Goal: Task Accomplishment & Management: Manage account settings

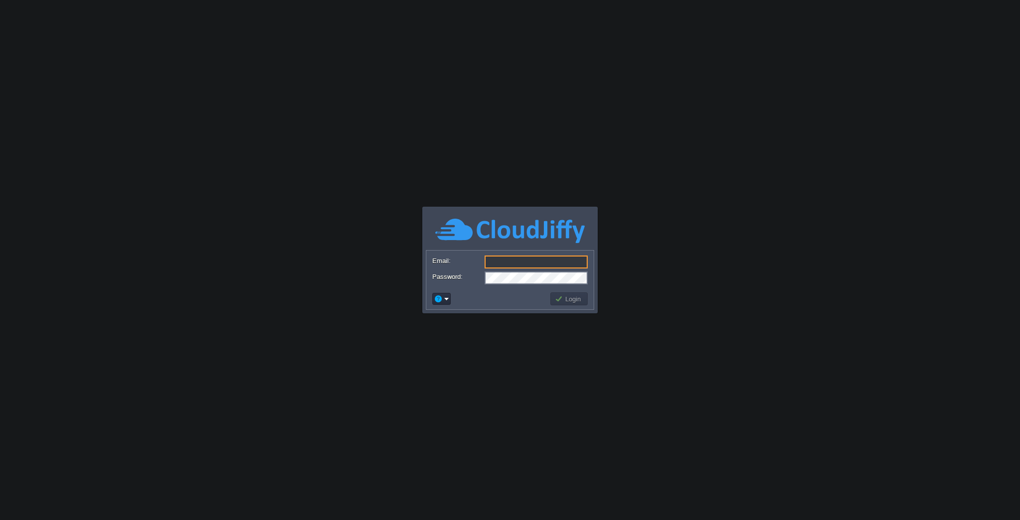
type input "[EMAIL_ADDRESS][DOMAIN_NAME]"
click at [570, 299] on button "Login" at bounding box center [569, 298] width 29 height 9
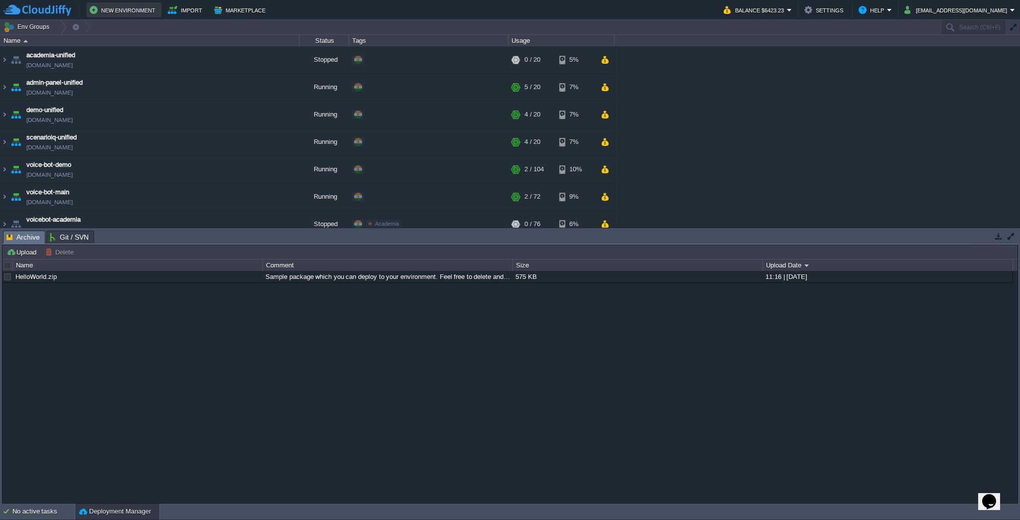
click at [104, 8] on button "New Environment" at bounding box center [124, 10] width 69 height 12
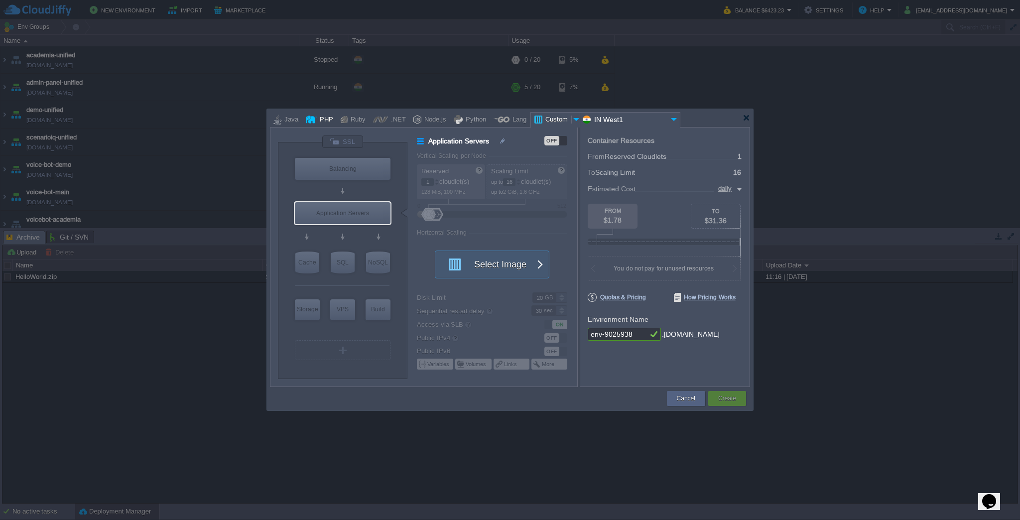
click at [323, 122] on div "PHP" at bounding box center [325, 120] width 16 height 15
type input "Application Servers"
type input "4"
type input "Apache [DATE]"
type input "PHP [DATE]"
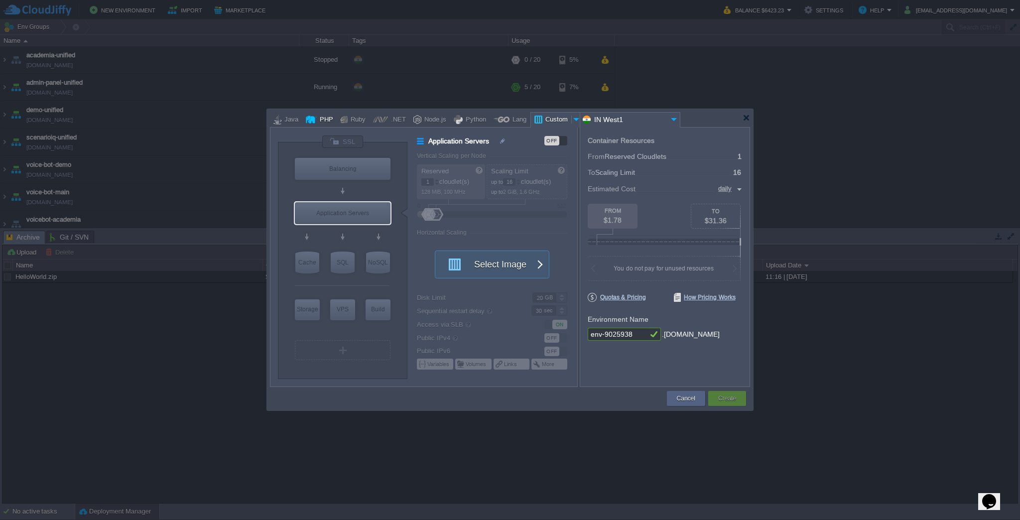
type input "Stateful"
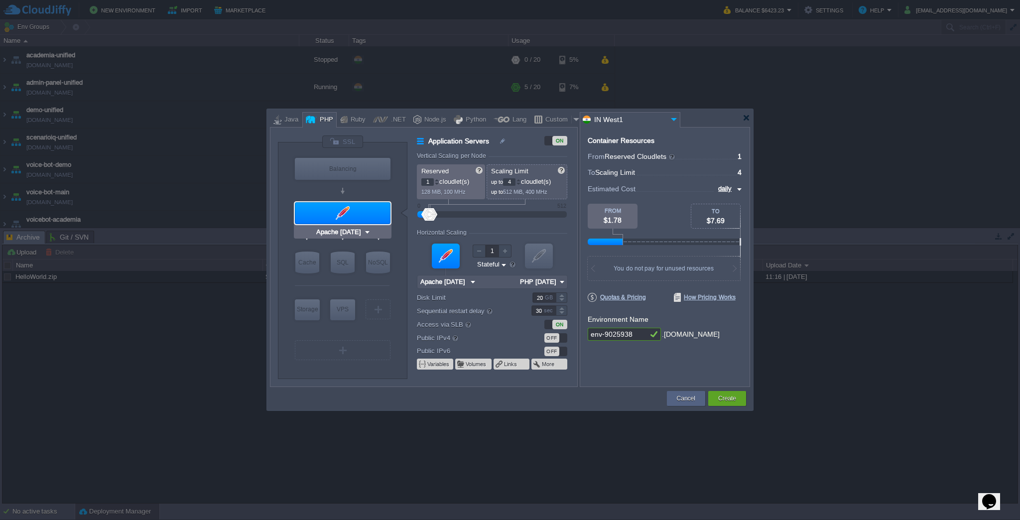
click at [367, 232] on img at bounding box center [367, 232] width 7 height 10
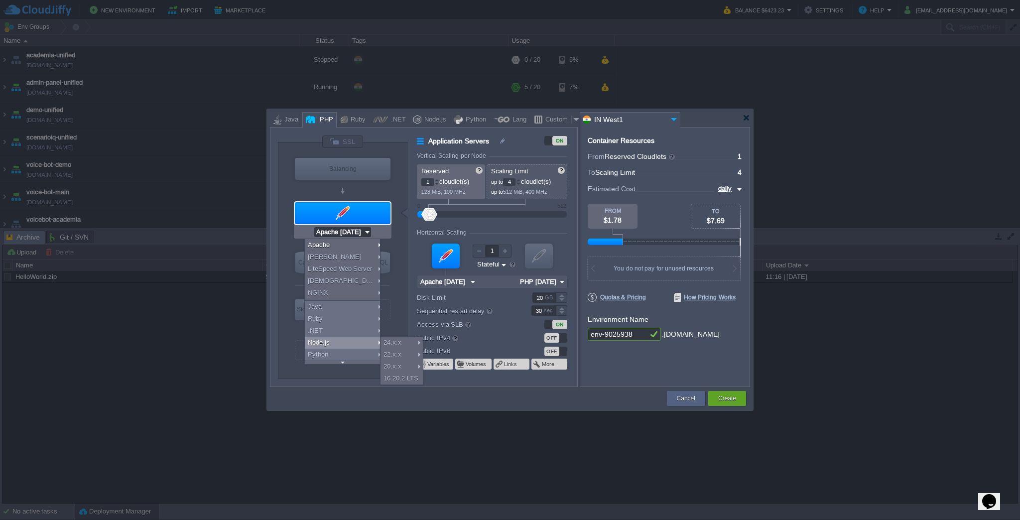
click at [676, 357] on div "Container Resources From Reserved Cloudlets ... = 1 not added To Scaling Limit …" at bounding box center [665, 257] width 170 height 260
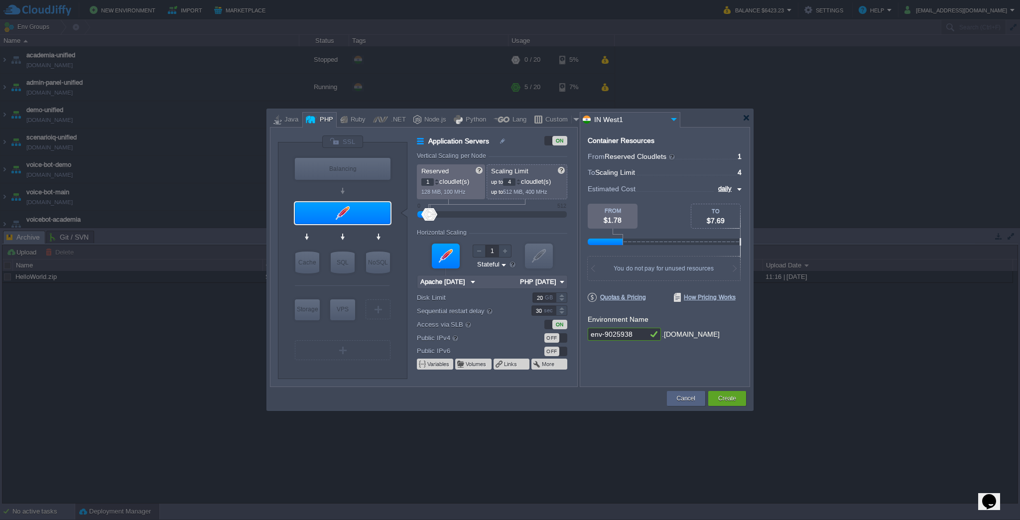
type input "Apache [DATE]"
click at [444, 257] on div at bounding box center [446, 256] width 28 height 25
click at [465, 283] on input "Apache [DATE]" at bounding box center [442, 282] width 50 height 13
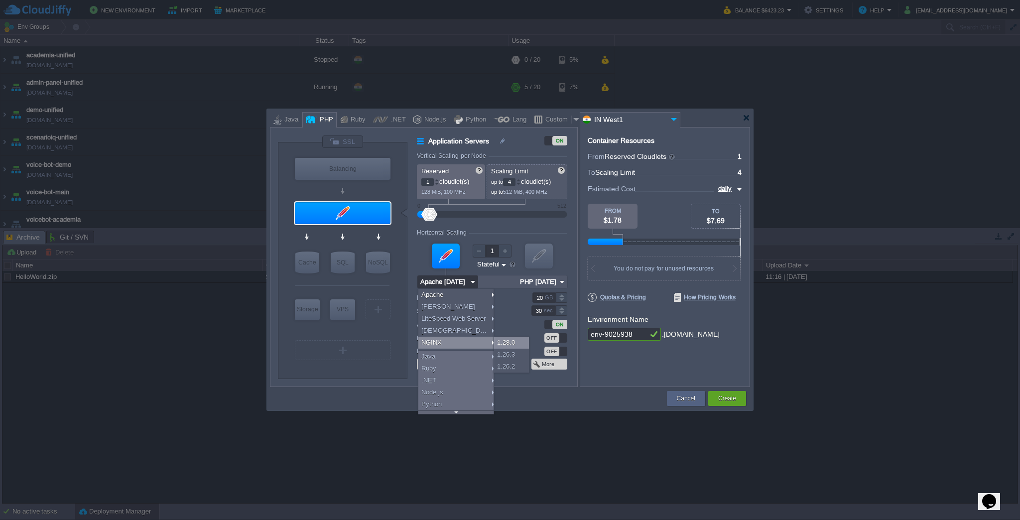
click at [506, 343] on div "1.28.0" at bounding box center [511, 343] width 35 height 12
type input "NGINX 1.28.0"
type input "PHP [DATE]"
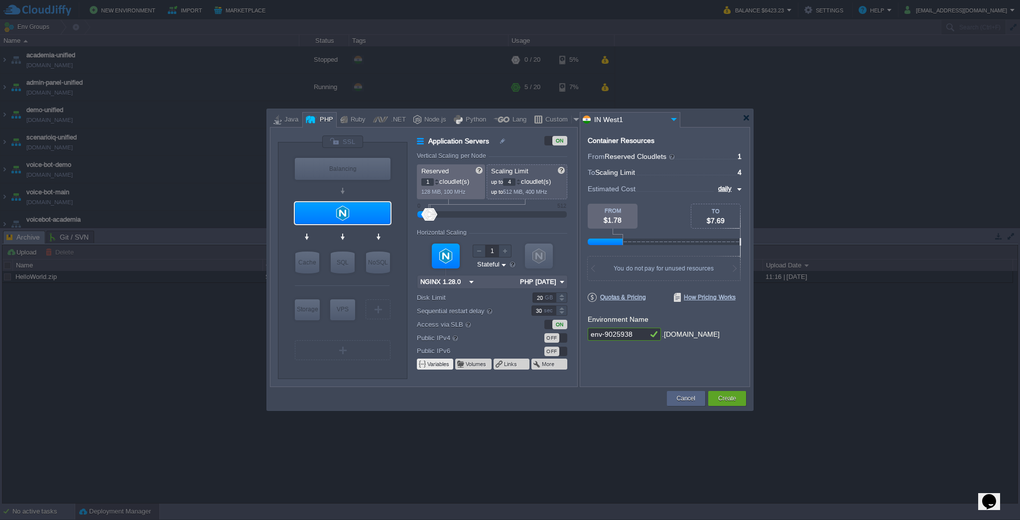
click at [438, 362] on button "Variables" at bounding box center [438, 364] width 23 height 8
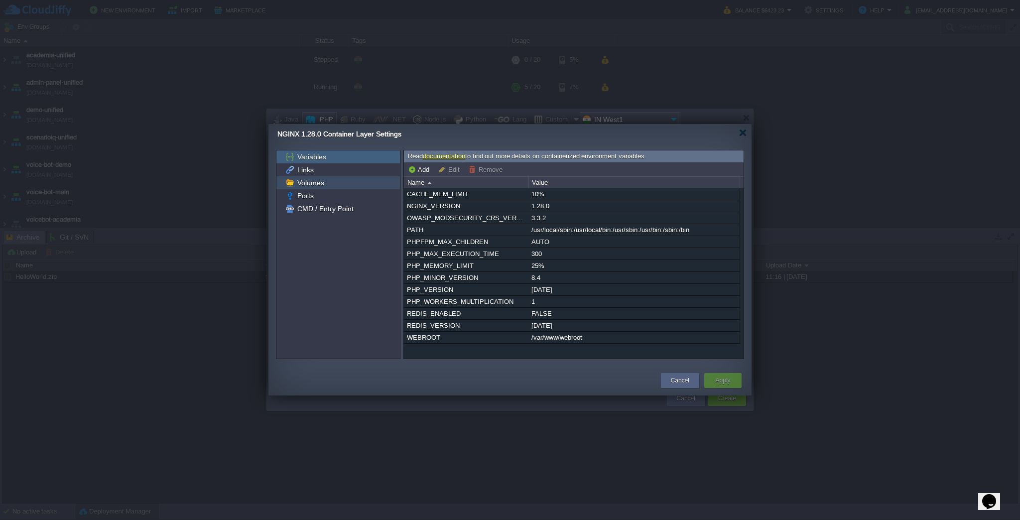
click at [300, 183] on span "Volumes" at bounding box center [310, 182] width 30 height 9
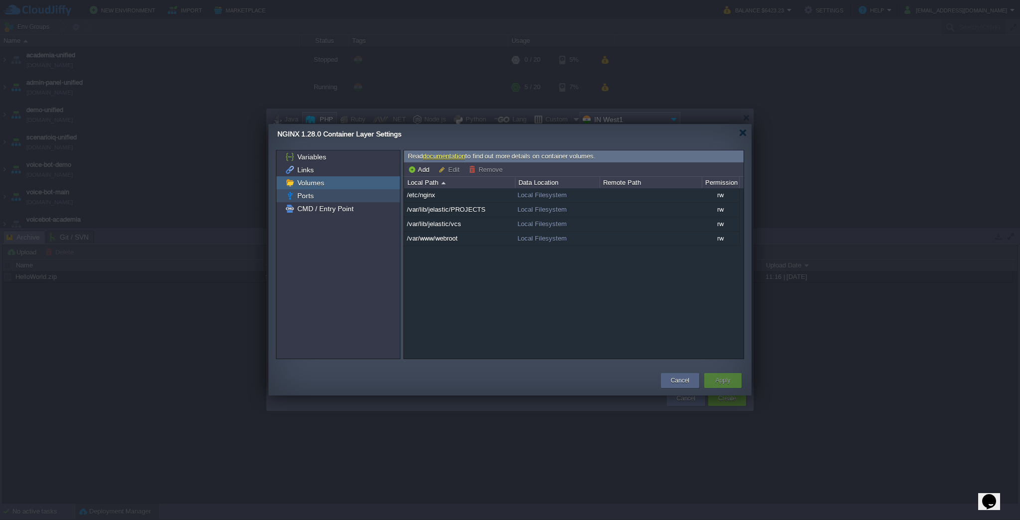
click at [300, 190] on div "Ports" at bounding box center [339, 195] width 124 height 13
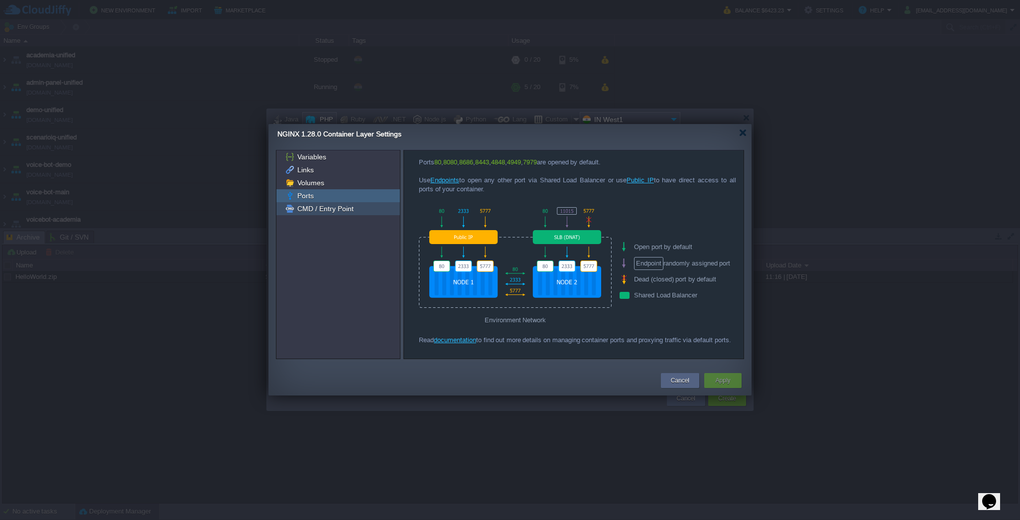
click at [305, 210] on span "CMD / Entry Point" at bounding box center [325, 208] width 60 height 9
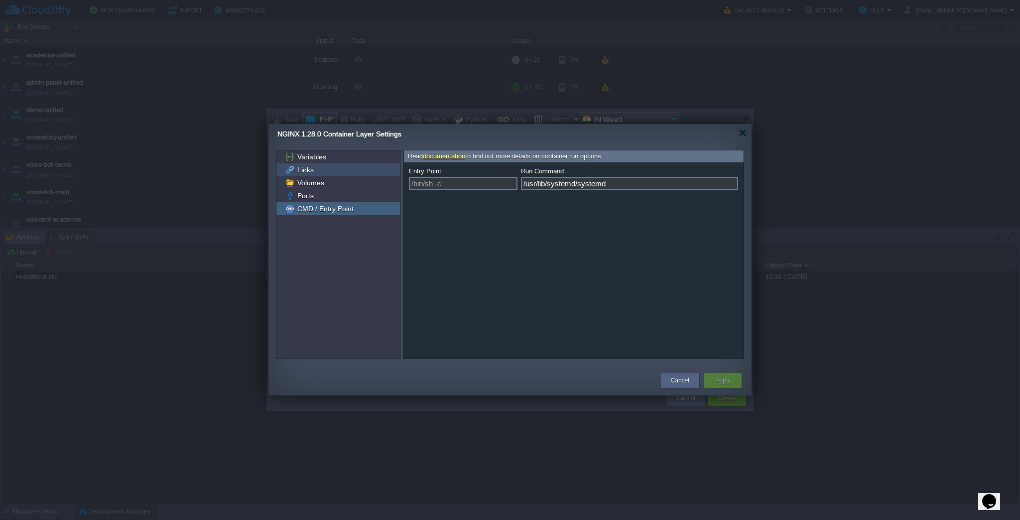
click at [306, 175] on div "Links" at bounding box center [339, 169] width 124 height 13
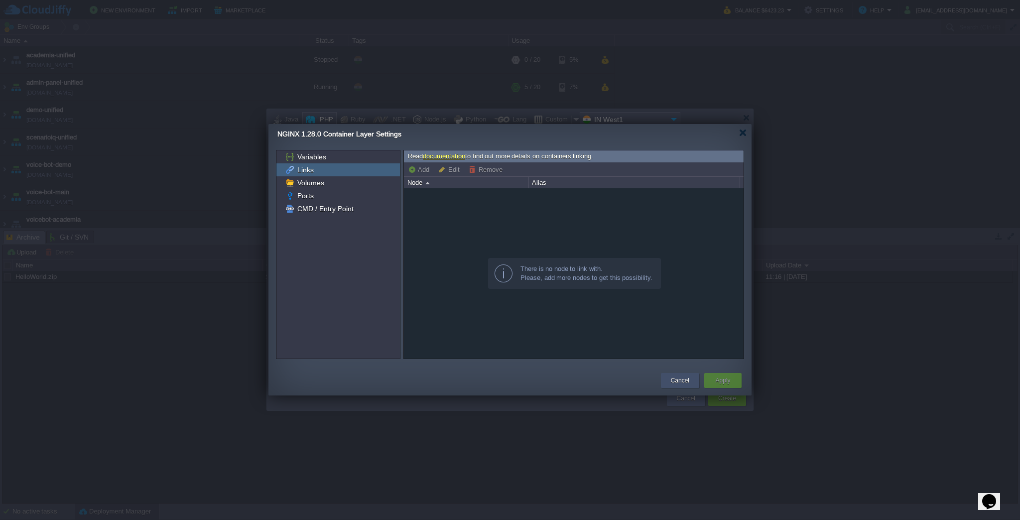
click at [693, 380] on div "Cancel" at bounding box center [680, 380] width 38 height 15
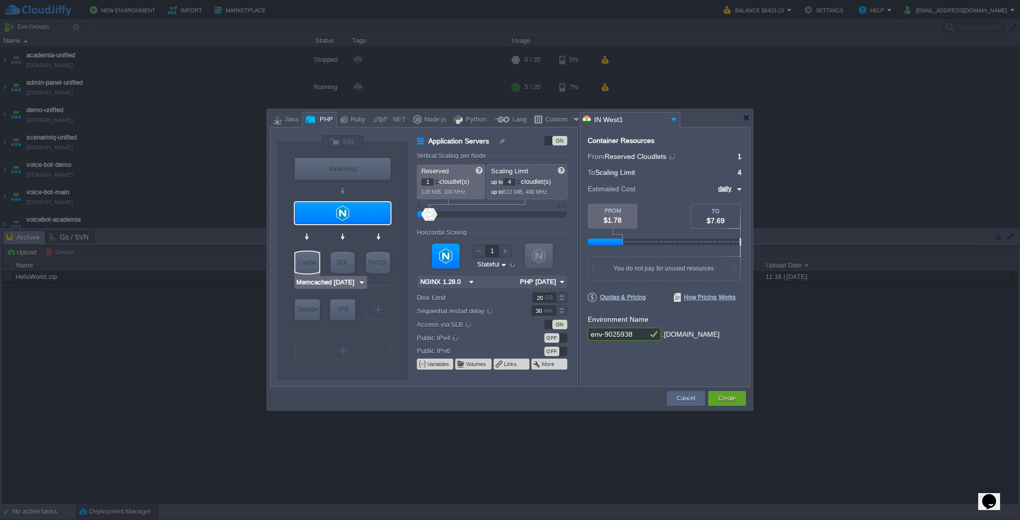
type input "MariaDB 12.0.2"
click at [341, 271] on div "SQL" at bounding box center [343, 263] width 24 height 22
type input "SQL Databases"
type input "4"
type input "6"
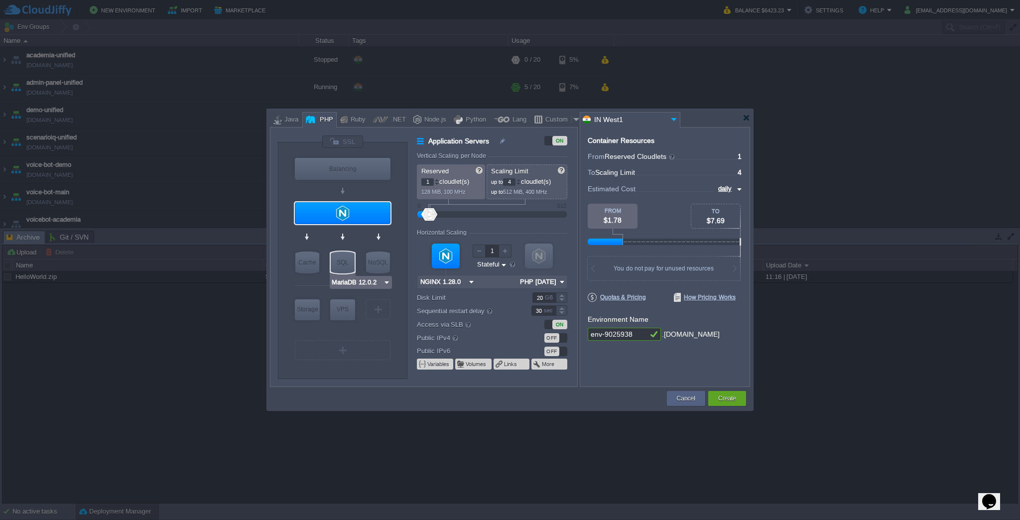
type input "MariaDB 12.0.2"
type input "12.0.2-almalin..."
type input "Stateless"
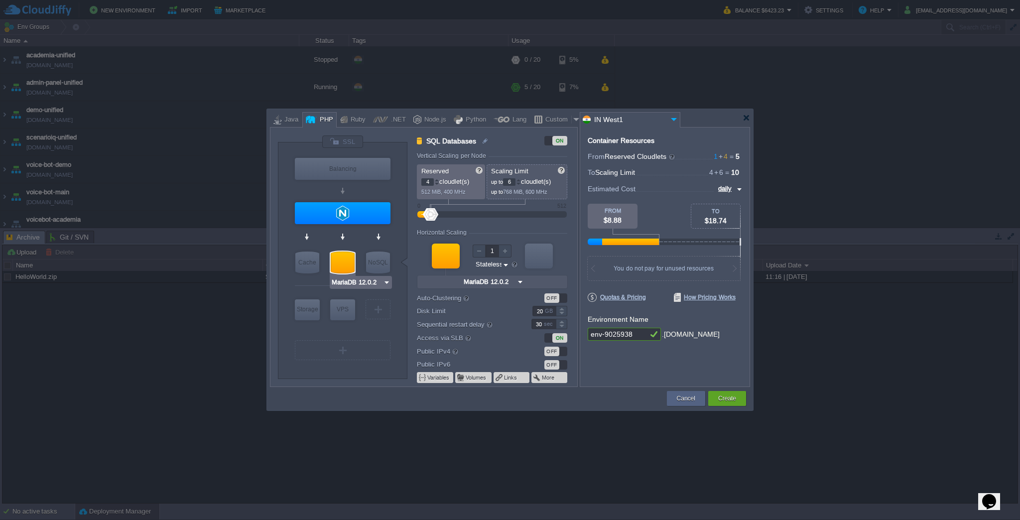
type input "AlmaLinux 9.6"
click at [435, 183] on div at bounding box center [436, 183] width 5 height 3
click at [437, 180] on div at bounding box center [436, 179] width 5 height 3
type input "4"
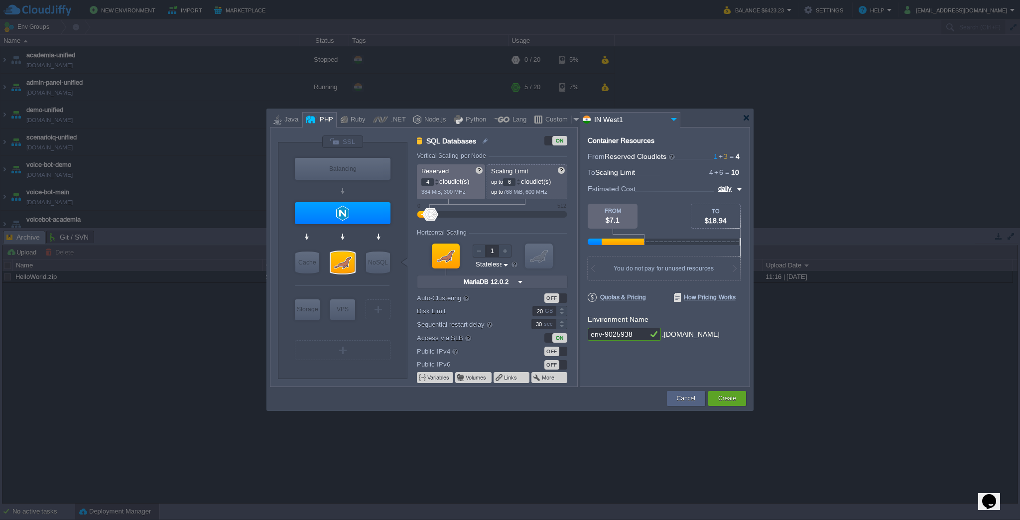
click at [437, 180] on div at bounding box center [436, 179] width 5 height 3
type input "NGINX 1.28.0"
click at [348, 209] on div at bounding box center [343, 213] width 96 height 22
type input "Application Servers"
type input "1"
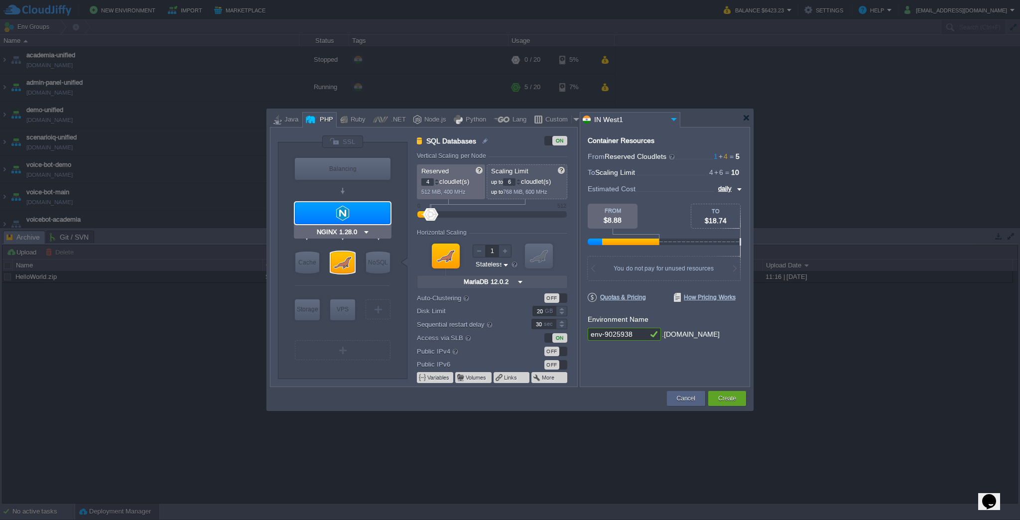
type input "4"
type input "NGINX 1.28.0"
type input "PHP [DATE]"
type input "Stateful"
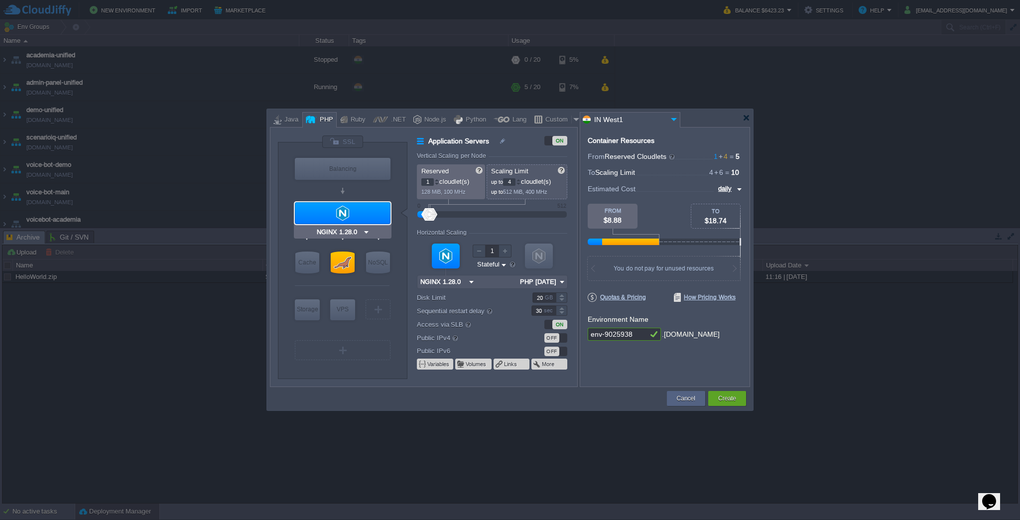
type input "MariaDB 12.0.2"
click at [346, 266] on div at bounding box center [343, 263] width 24 height 22
type input "SQL Databases"
type input "4"
type input "6"
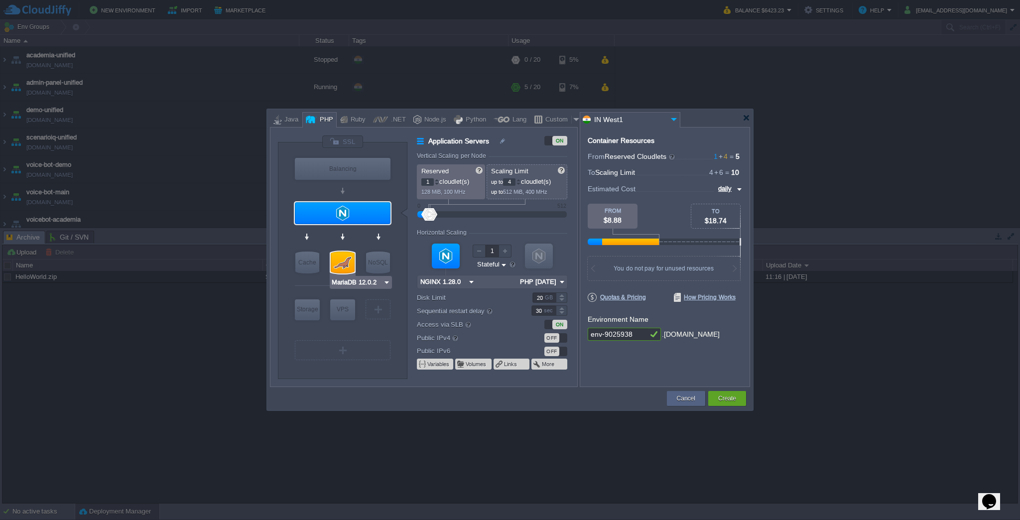
type input "MariaDB 12.0.2"
type input "12.0.2-almalin..."
type input "Stateless"
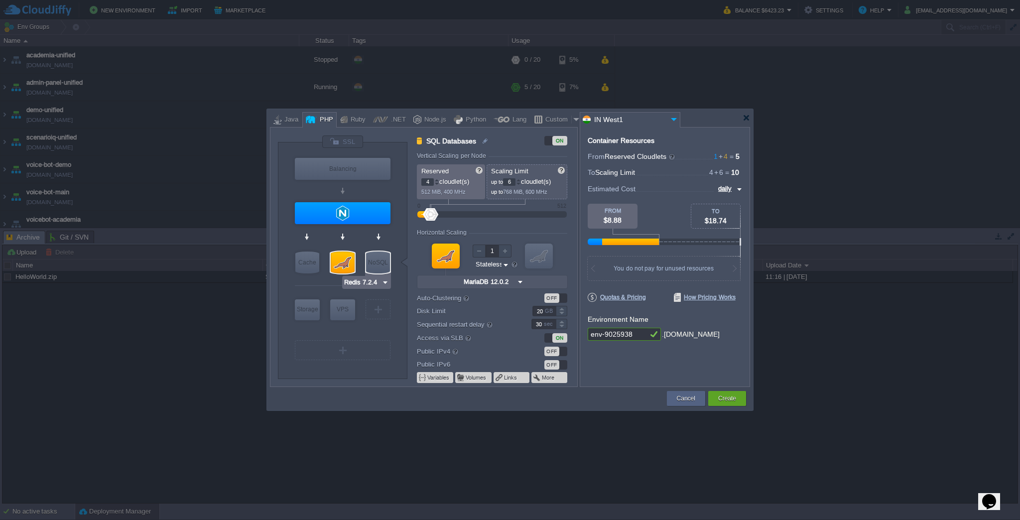
type input "NGINX 1.28.0"
click at [350, 163] on div "Balancing" at bounding box center [343, 169] width 96 height 22
type input "Load Balancer"
type input "1"
type input "4"
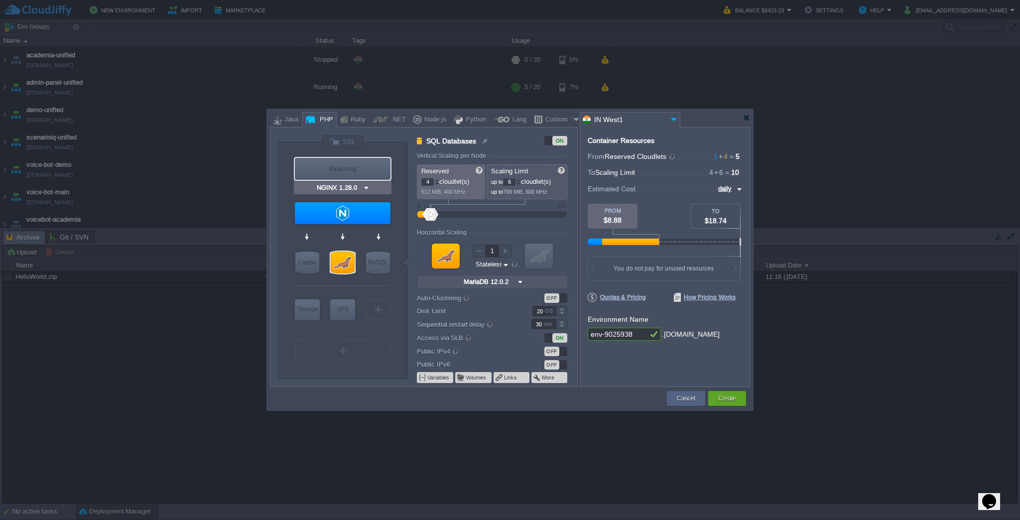
type input "NGINX 1.28.0"
type input "1.28.0-almalin..."
type input "Stateful"
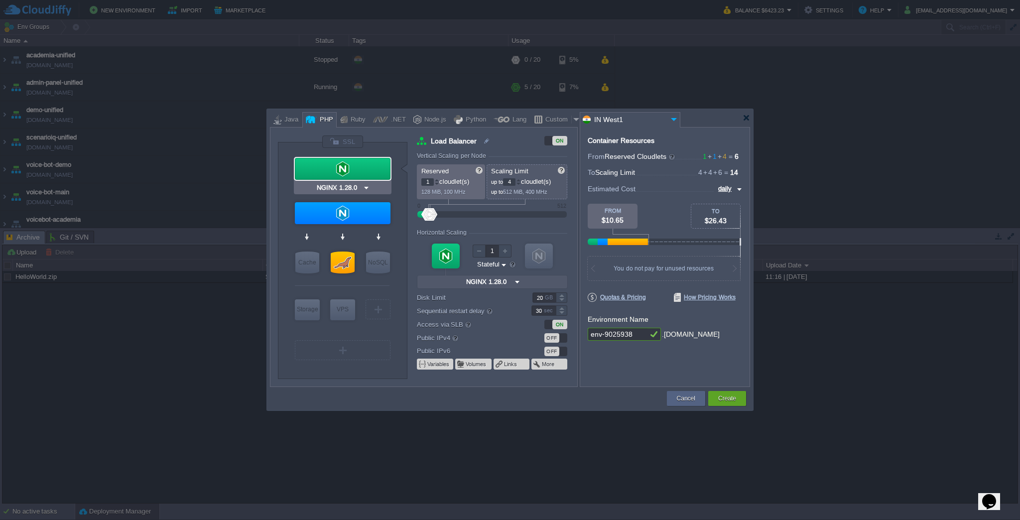
click at [358, 174] on div at bounding box center [343, 169] width 96 height 22
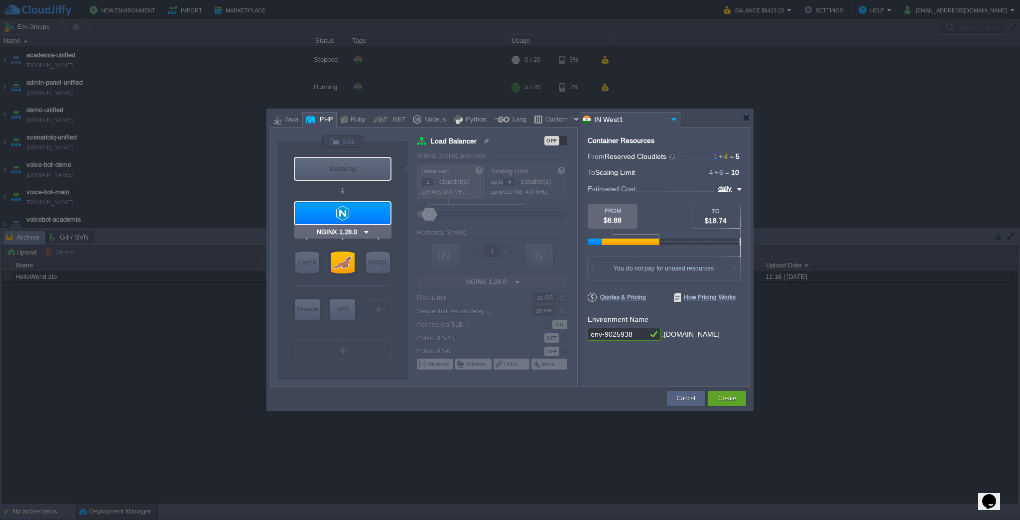
click at [358, 214] on div at bounding box center [343, 213] width 96 height 22
type input "Application Servers"
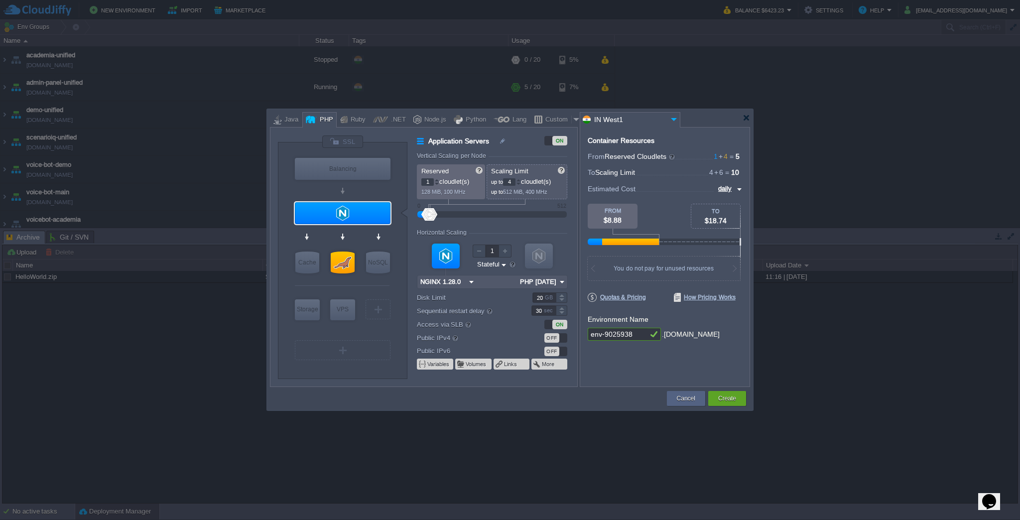
click at [562, 281] on img at bounding box center [562, 282] width 10 height 13
click at [558, 395] on div "PHP [DATE]" at bounding box center [544, 397] width 49 height 12
type input "PHP [DATE]"
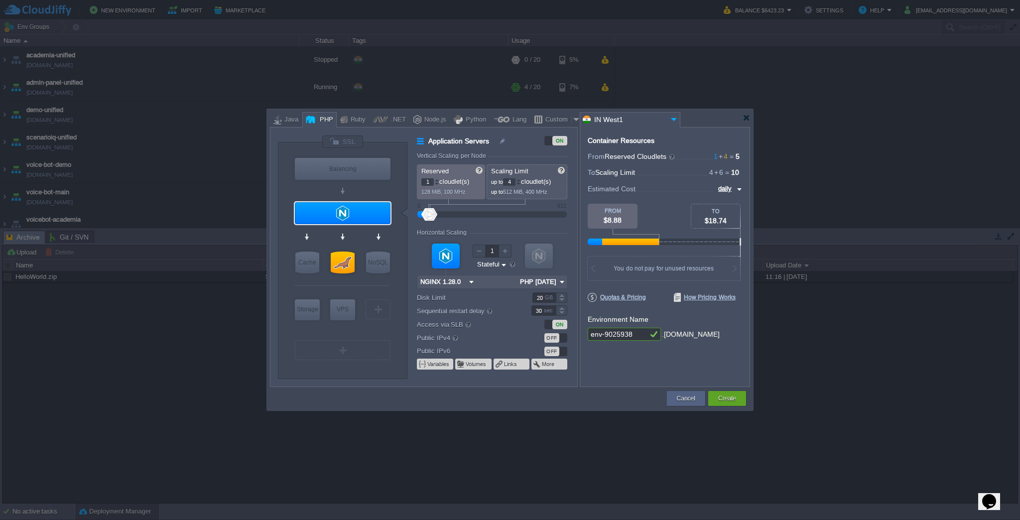
click at [604, 393] on td at bounding box center [468, 399] width 396 height 18
type input "MariaDB 12.0.2"
click at [343, 266] on div at bounding box center [343, 263] width 24 height 22
type input "SQL Databases"
type input "4"
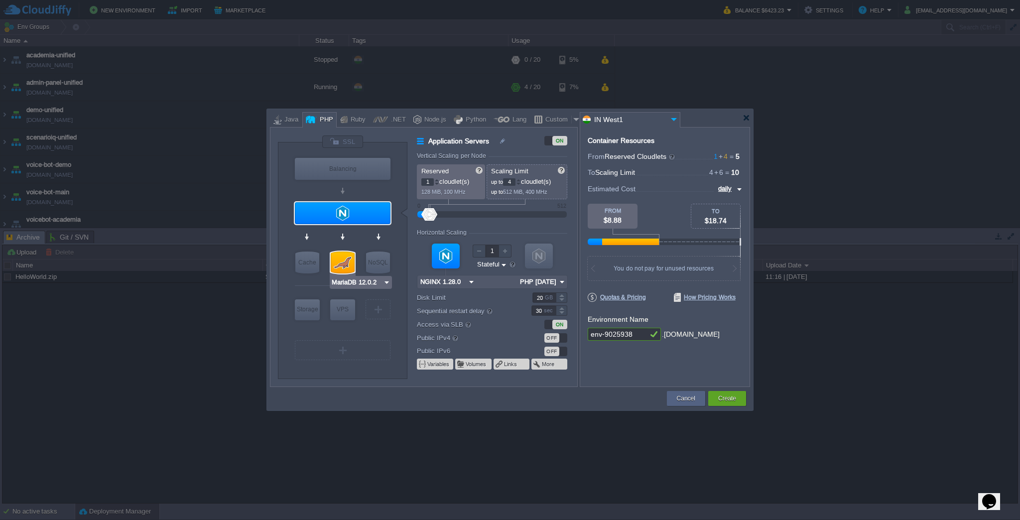
type input "6"
type input "MariaDB 12.0.2"
type input "12.0.2-almalin..."
type input "Stateless"
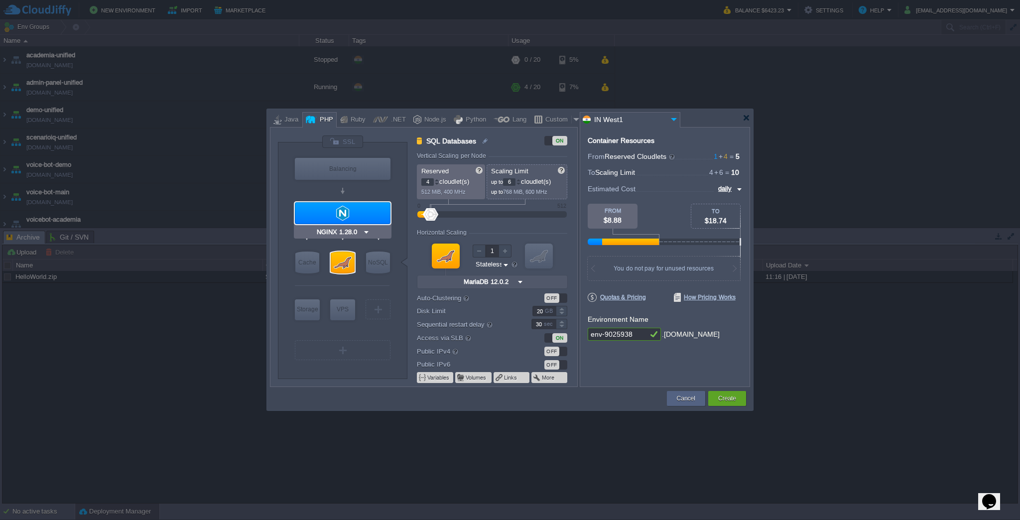
type input "Redis 7.2.4"
click at [511, 281] on input "MariaDB 12.0.2" at bounding box center [488, 282] width 54 height 13
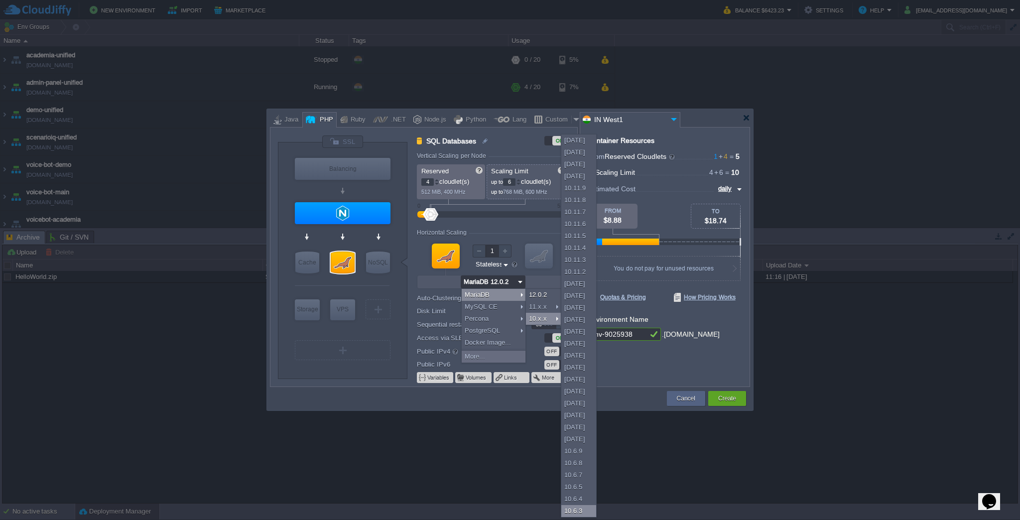
click at [582, 511] on div "10.6.3" at bounding box center [578, 511] width 35 height 12
type input "2"
type input "MariaDB 10.6.3"
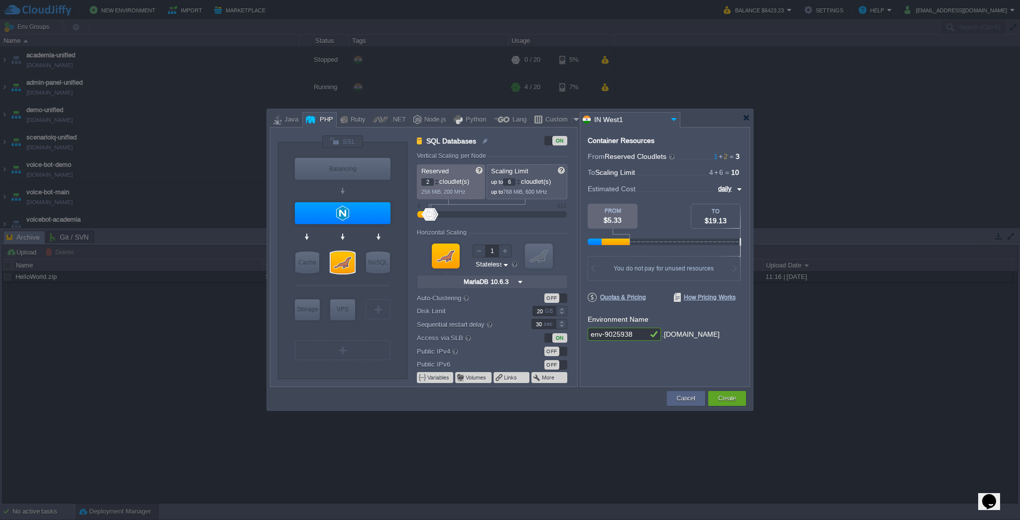
click at [519, 284] on img at bounding box center [520, 282] width 10 height 13
click at [409, 343] on div "SQL Databases ON Vertical Scaling per Node Reserved 2 cloudlet(s) 256 MiB, 200 …" at bounding box center [492, 261] width 169 height 251
type input "NGINX 1.28.0"
click at [523, 281] on img at bounding box center [520, 282] width 10 height 13
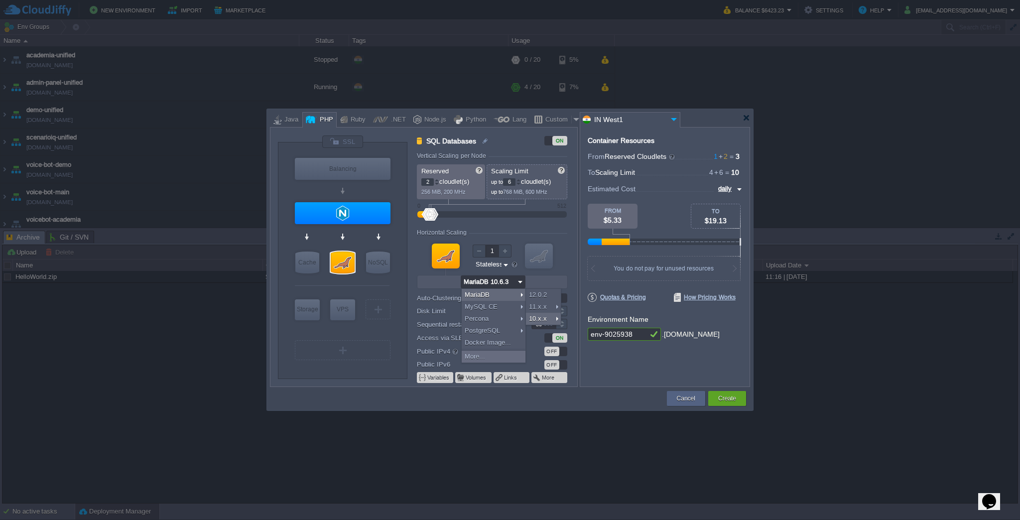
click at [523, 281] on img at bounding box center [520, 282] width 10 height 13
click at [638, 368] on div "Container Resources From Reserved Cloudlets 1 + 2 ... = 3 not added To Scaling …" at bounding box center [665, 257] width 170 height 260
click at [638, 333] on input "env-9025938" at bounding box center [618, 334] width 60 height 13
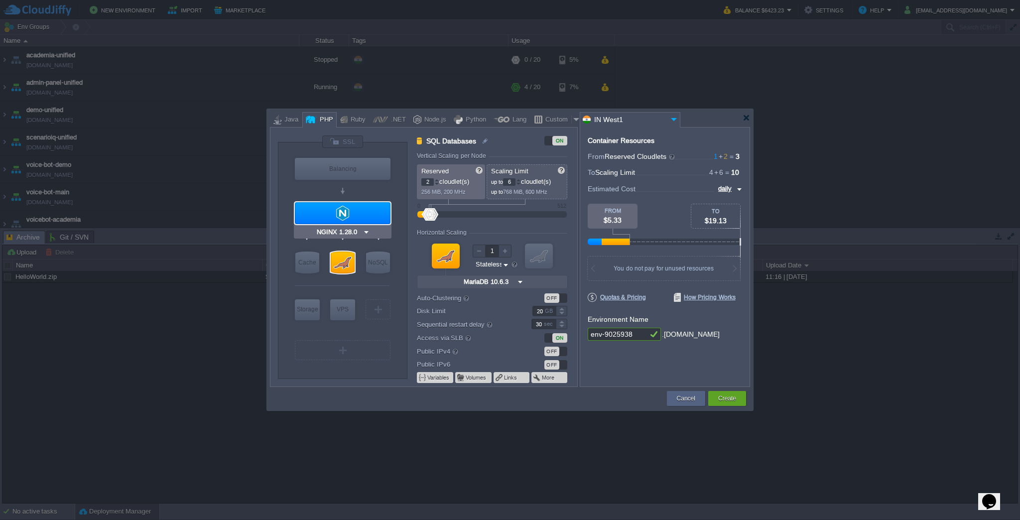
click at [336, 208] on div at bounding box center [343, 213] width 96 height 22
type input "Application Servers"
type input "1"
type input "4"
type input "NGINX 1.28.0"
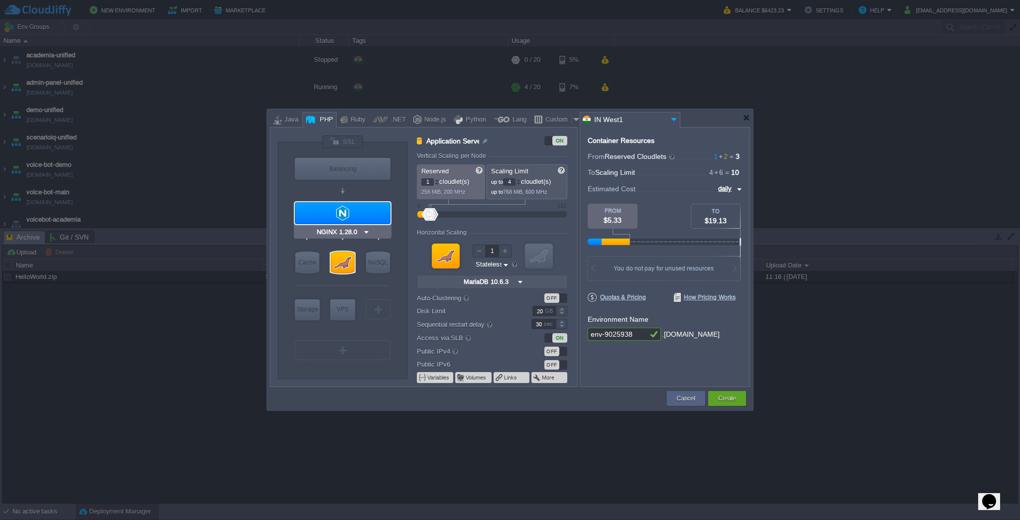
type input "PHP [DATE]"
type input "Stateful"
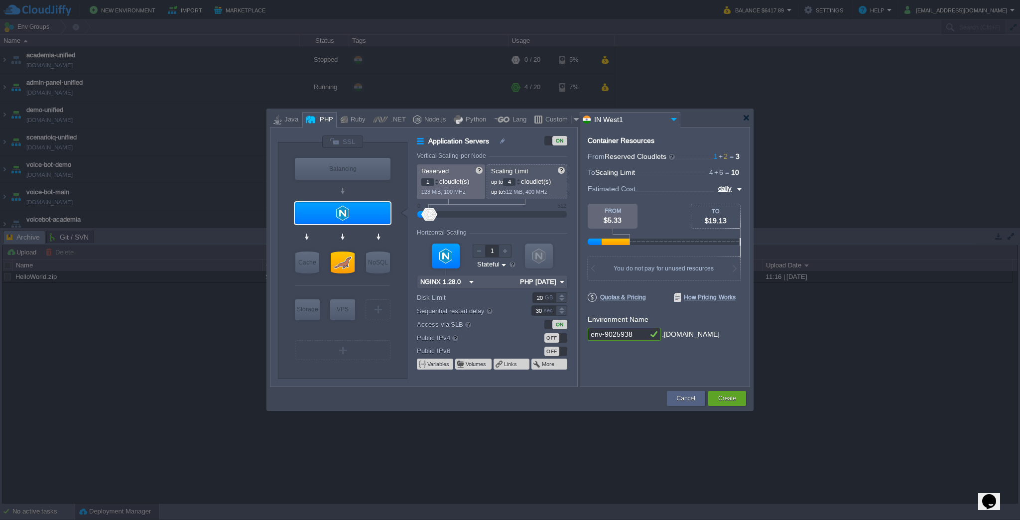
click at [395, 294] on div "VM Balancing VM Application Servers VM Cache VM SQL VM NoSQL VM Storage VM VPS …" at bounding box center [343, 260] width 130 height 236
type input "NGINX 1.28.0"
click at [728, 397] on button "Create" at bounding box center [727, 399] width 18 height 10
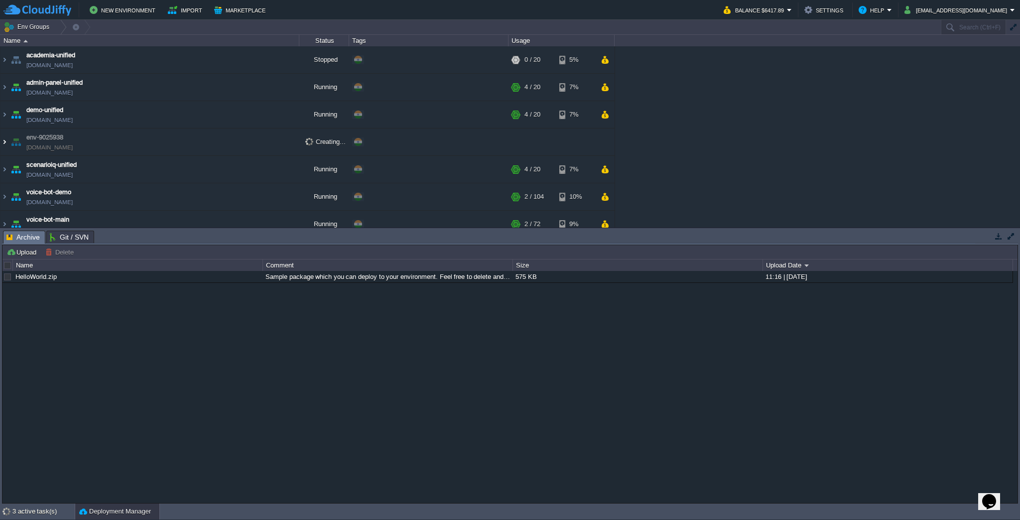
click at [4, 141] on img at bounding box center [4, 142] width 8 height 27
click at [9, 145] on img at bounding box center [16, 142] width 14 height 27
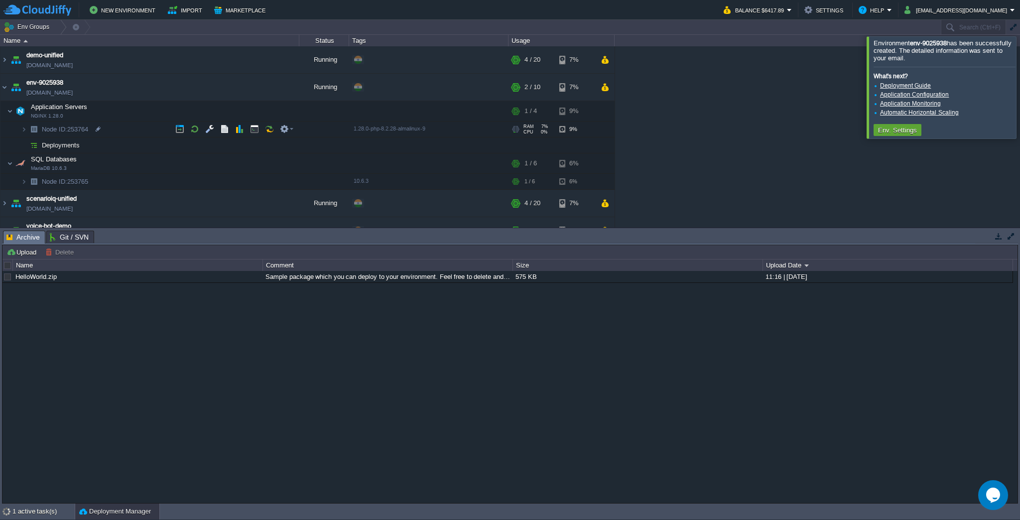
scroll to position [144, 0]
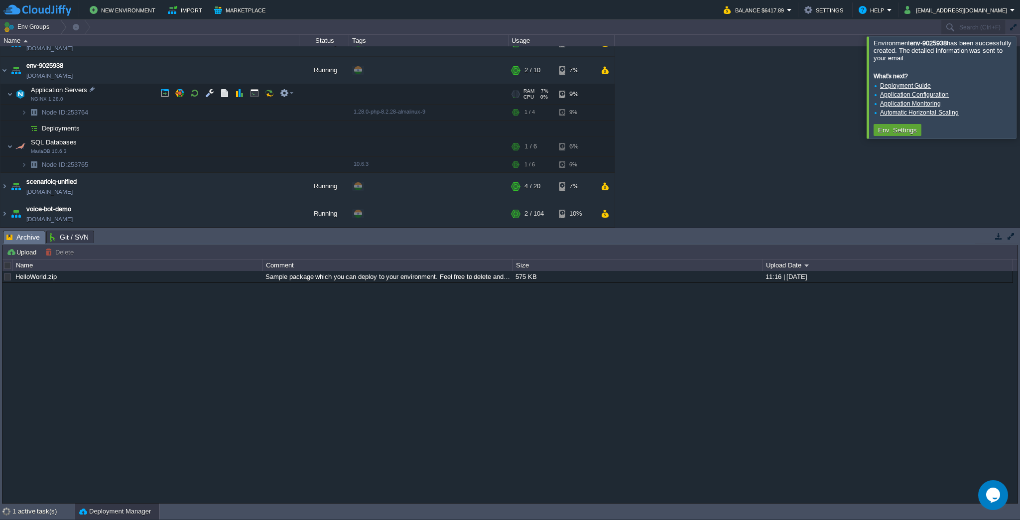
click at [68, 94] on td "Application Servers NGINX 1.28.0" at bounding box center [149, 94] width 299 height 20
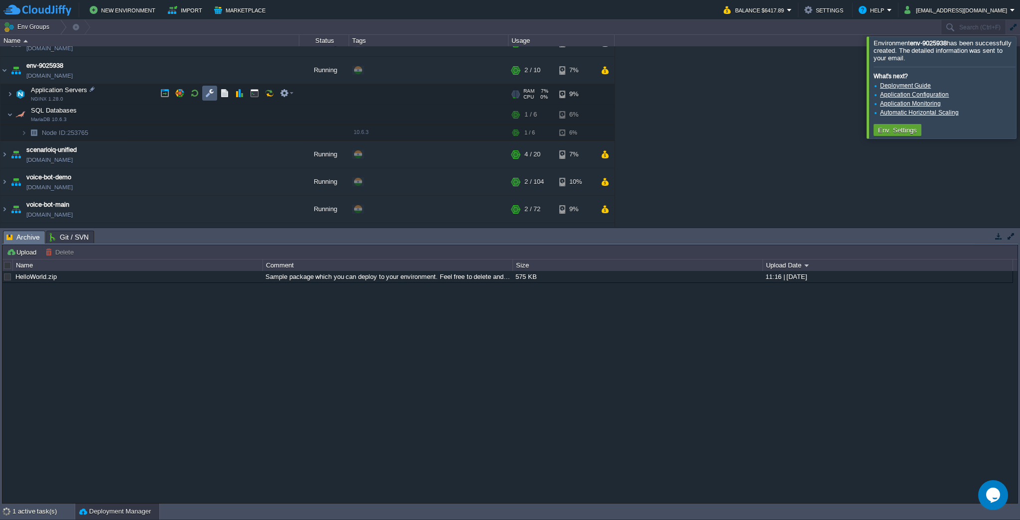
click at [207, 92] on button "button" at bounding box center [209, 93] width 9 height 9
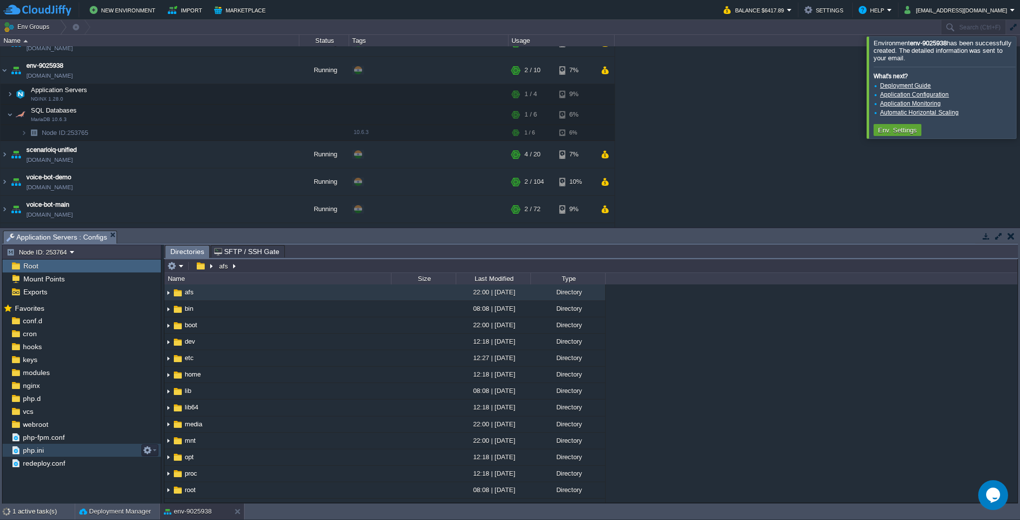
click at [48, 455] on div "php.ini" at bounding box center [81, 450] width 158 height 13
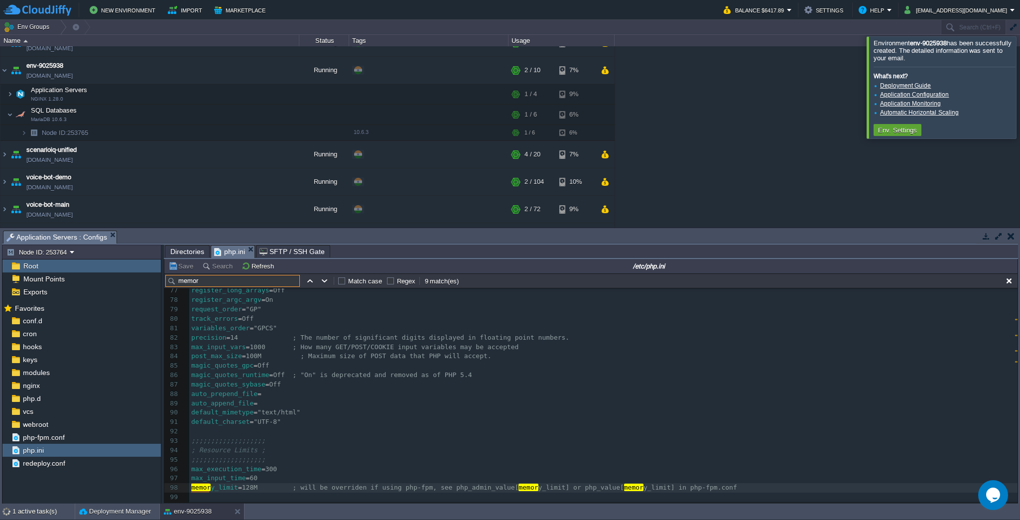
scroll to position [771, 0]
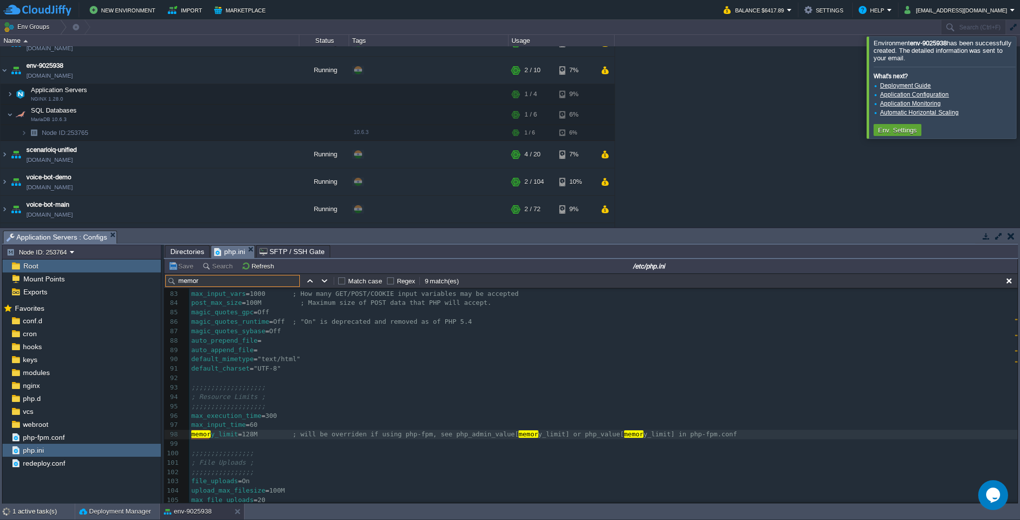
type input "memor"
type textarea "128M"
type textarea "​"
click at [249, 436] on div "x ; ######################################### Welcome to Jelastic #############…" at bounding box center [603, 331] width 829 height 516
click at [247, 436] on span "128M ; will be overriden if using php-fpm, see php_admin_value[" at bounding box center [380, 433] width 277 height 7
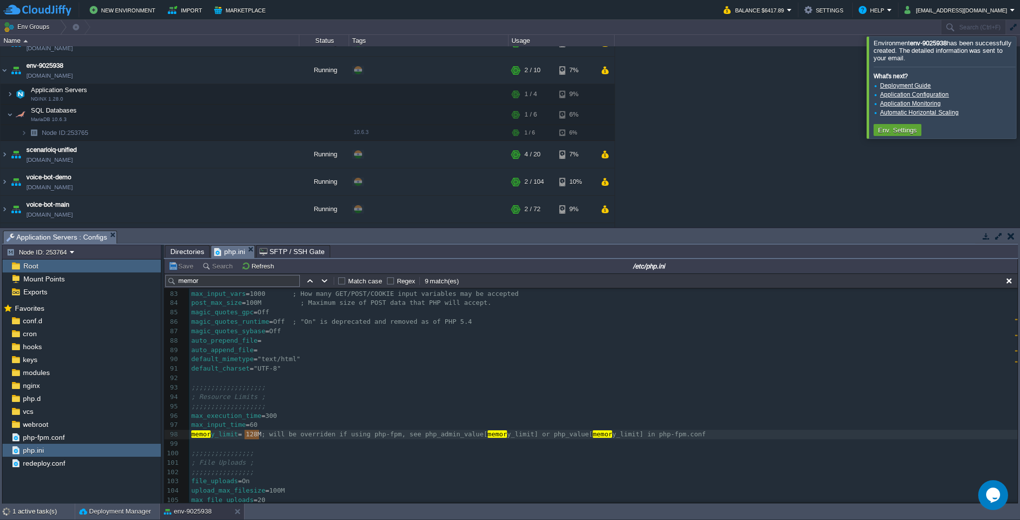
type textarea "memory_limit = 128M ; will be overriden if using php-fpm, see php_admin_value[m…"
click at [222, 434] on span "y_limit" at bounding box center [224, 433] width 27 height 7
type textarea "c"
type textarea "512"
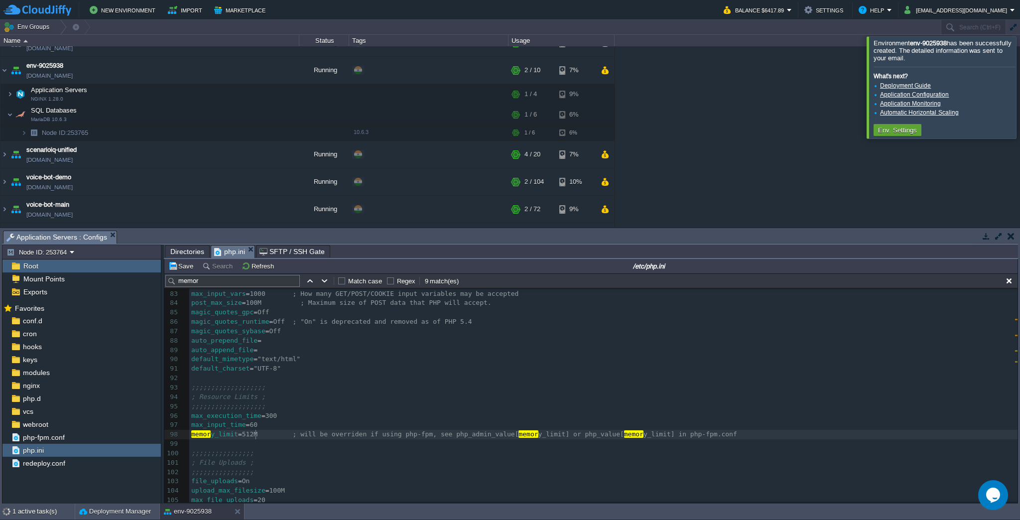
scroll to position [3, 10]
click at [288, 448] on pre "​" at bounding box center [603, 443] width 829 height 9
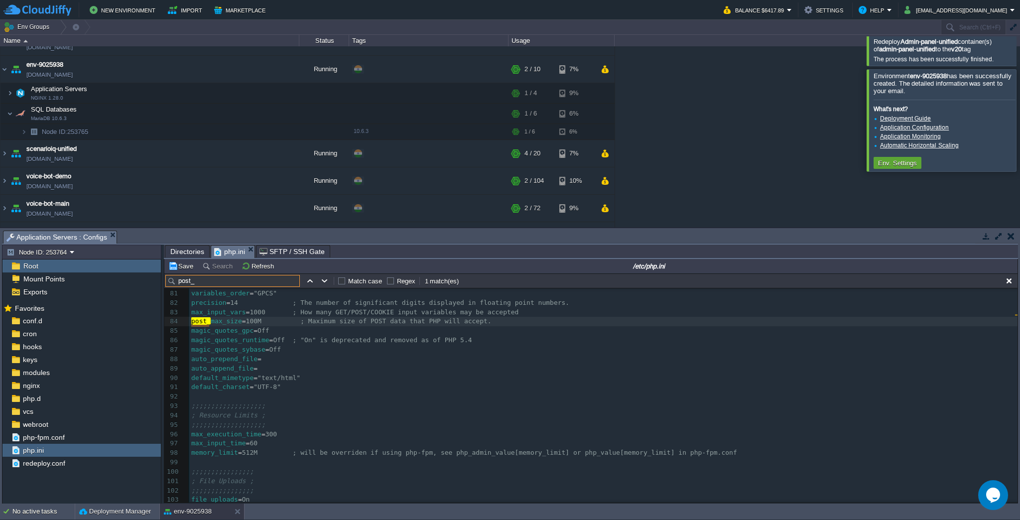
scroll to position [94, 0]
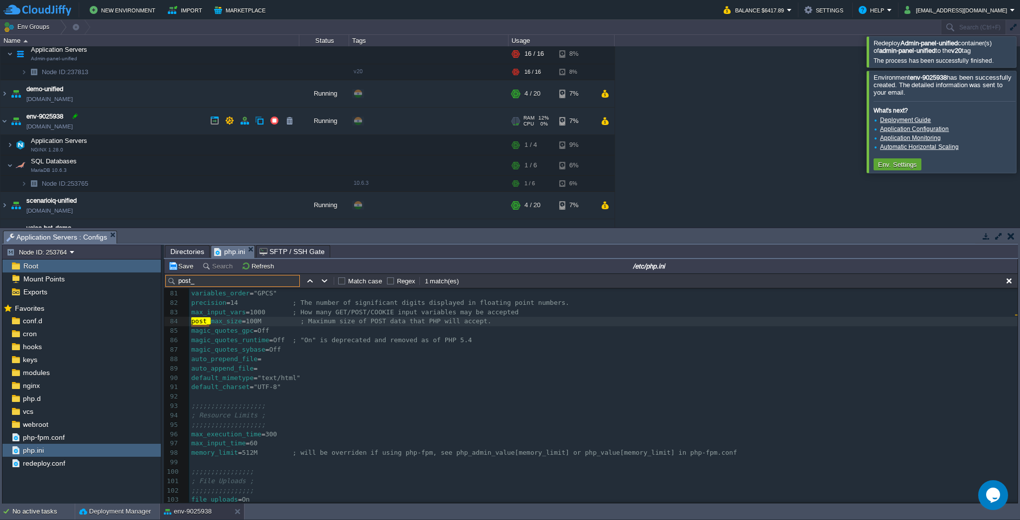
type input "post_"
click at [76, 115] on div at bounding box center [75, 116] width 9 height 9
type input "Ketan CRM"
drag, startPoint x: 215, startPoint y: 282, endPoint x: 138, endPoint y: 277, distance: 77.9
click at [138, 277] on div "Node ID: 253764 Root Mount Points Exports Mark the most frequently used files a…" at bounding box center [510, 374] width 1016 height 259
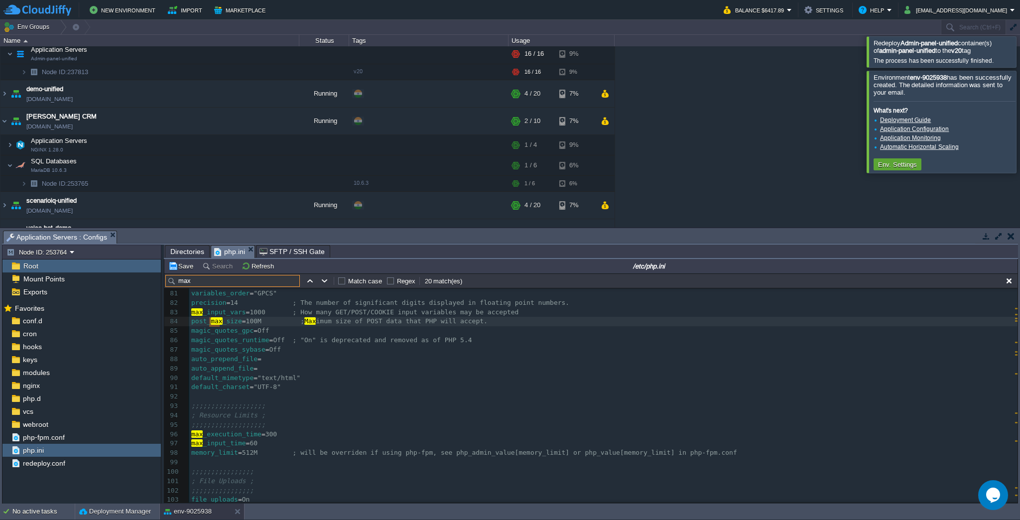
type input "max"
click at [270, 437] on div "xxxxxxxxxx ; ######################################### Welcome to Jelastic ####…" at bounding box center [603, 388] width 829 height 404
type textarea "300"
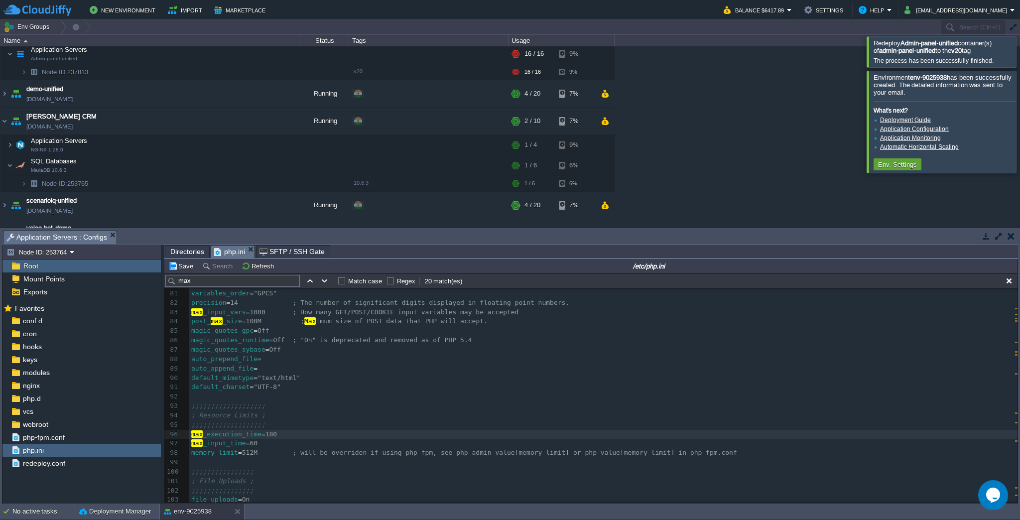
type textarea "180"
drag, startPoint x: 199, startPoint y: 279, endPoint x: 140, endPoint y: 282, distance: 59.4
click at [140, 282] on div "Node ID: 253764 Root Mount Points Exports Mark the most frequently used files a…" at bounding box center [510, 374] width 1016 height 259
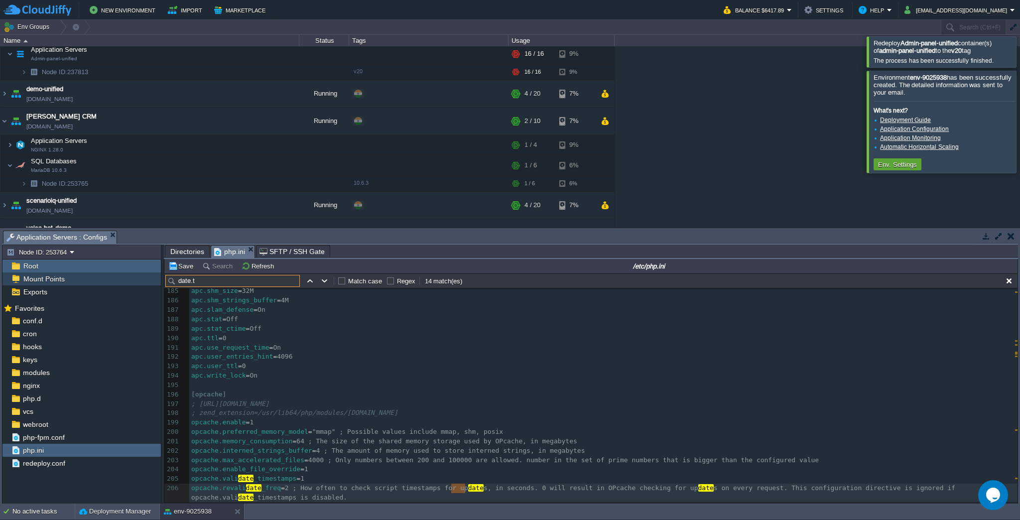
scroll to position [1863, 0]
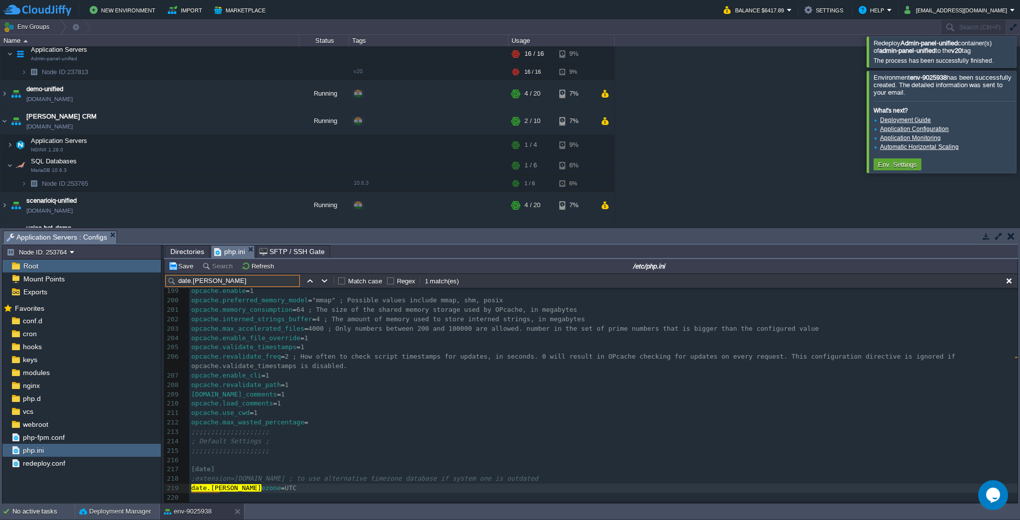
type input "date.tim"
type textarea "UTC"
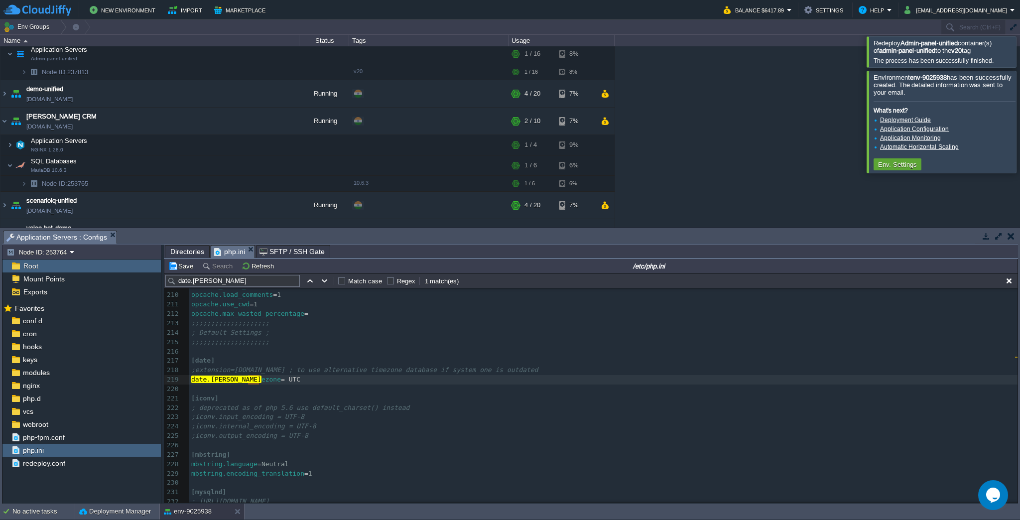
scroll to position [2023, 0]
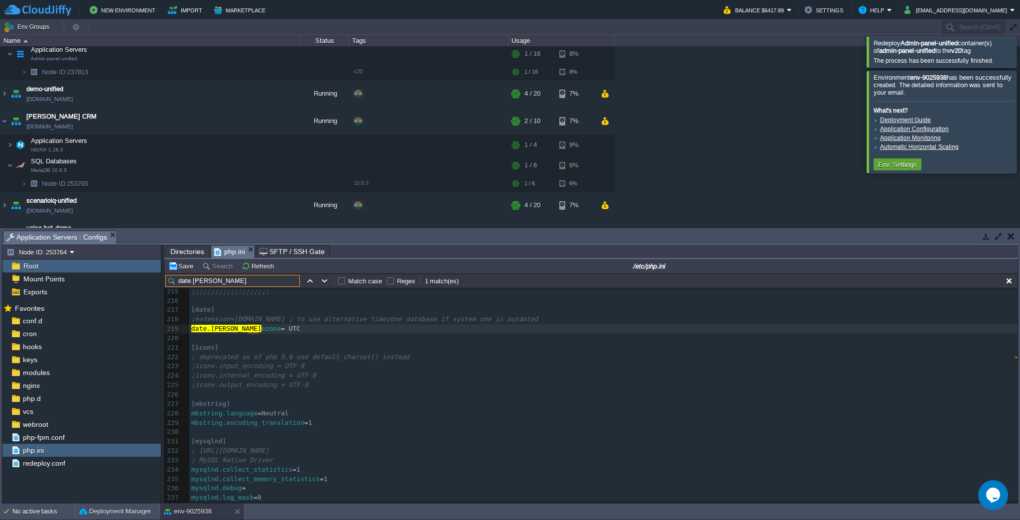
click at [225, 279] on input "date.tim" at bounding box center [232, 281] width 135 height 12
paste input "opcache.enable"
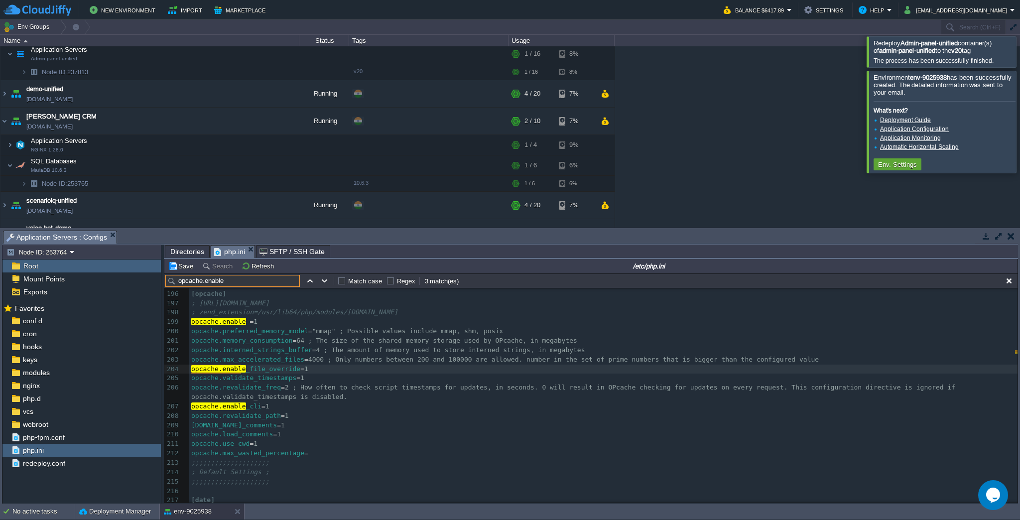
click at [217, 281] on input "opcache.enable" at bounding box center [232, 281] width 135 height 12
paste input "validate_timestamps"
type input "opcache.validate_timestamps"
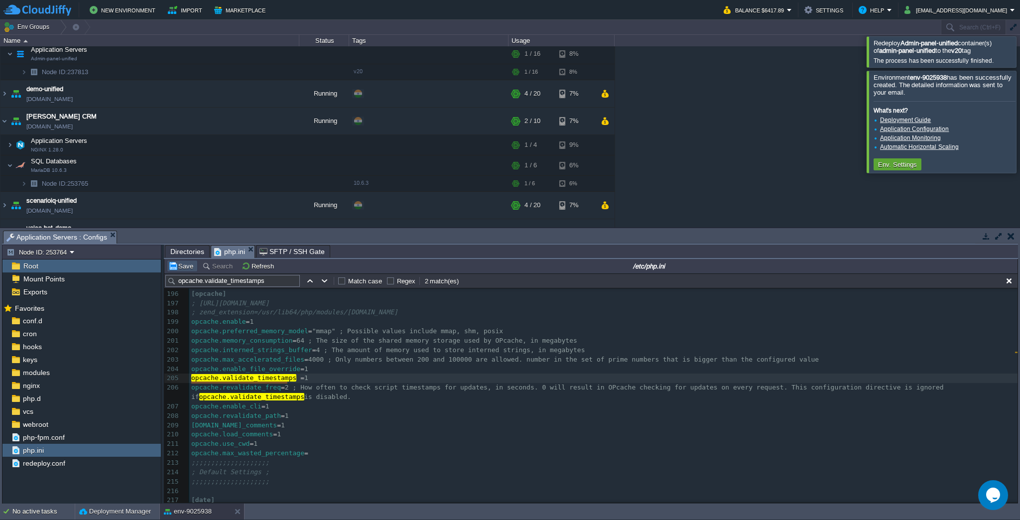
click at [170, 267] on button "Save" at bounding box center [182, 266] width 28 height 9
click at [24, 183] on img at bounding box center [24, 183] width 6 height 15
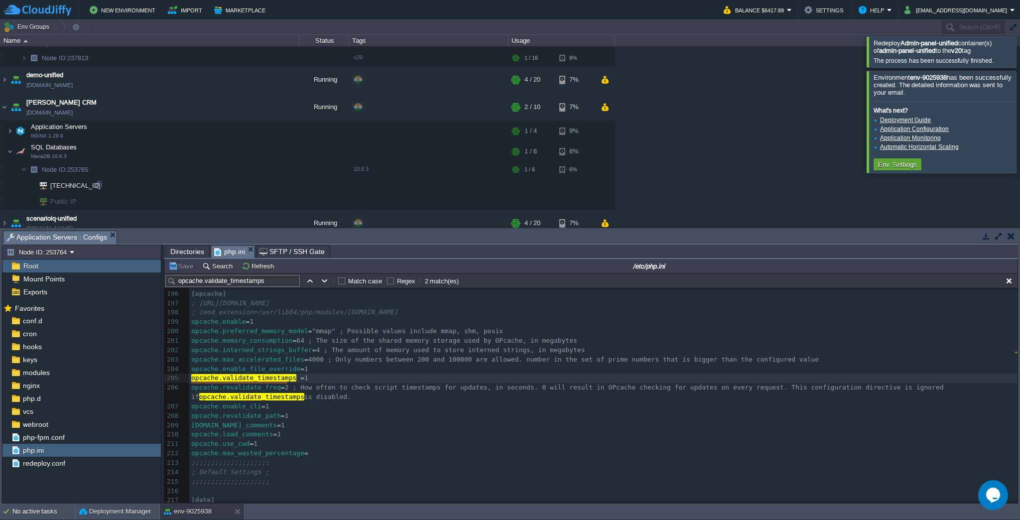
scroll to position [146, 0]
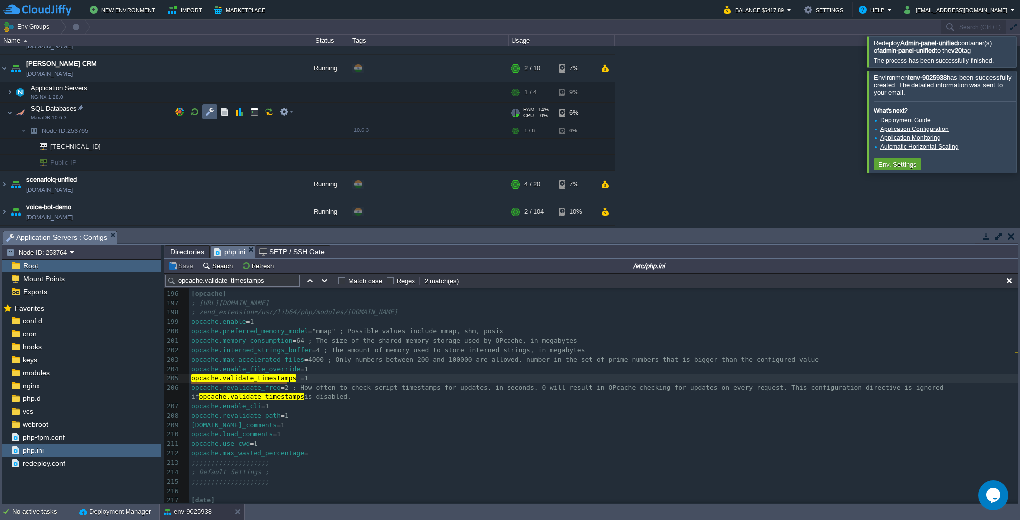
click at [212, 116] on td at bounding box center [209, 111] width 15 height 15
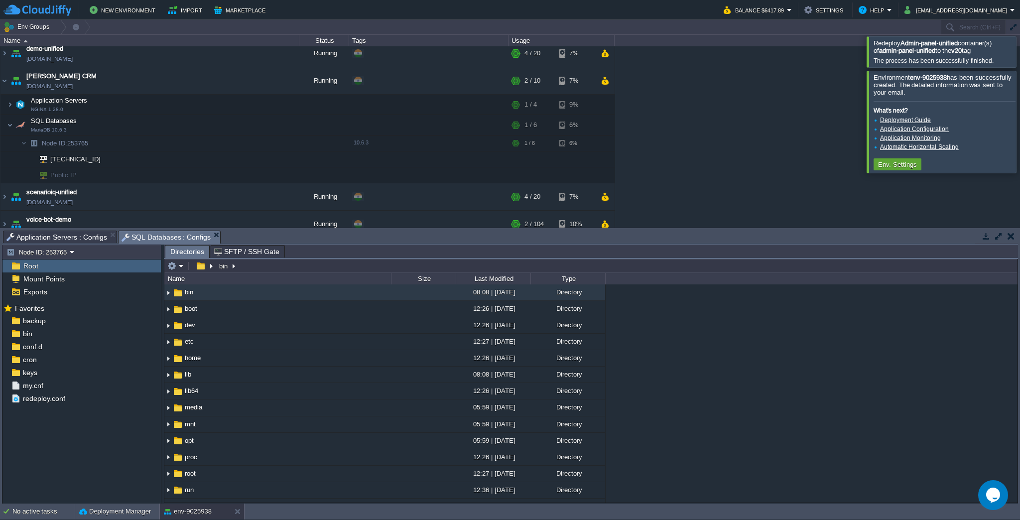
scroll to position [159, 0]
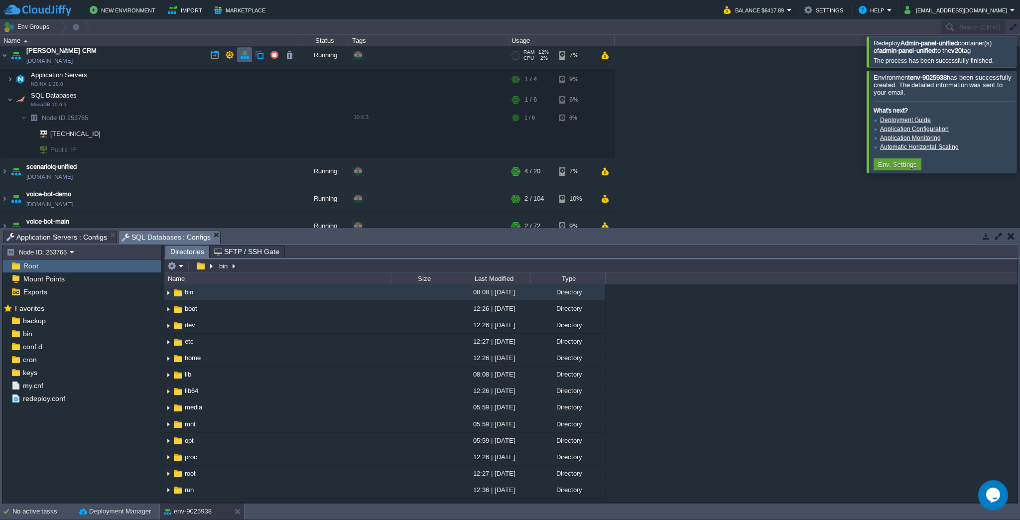
click at [243, 54] on button "button" at bounding box center [244, 54] width 9 height 9
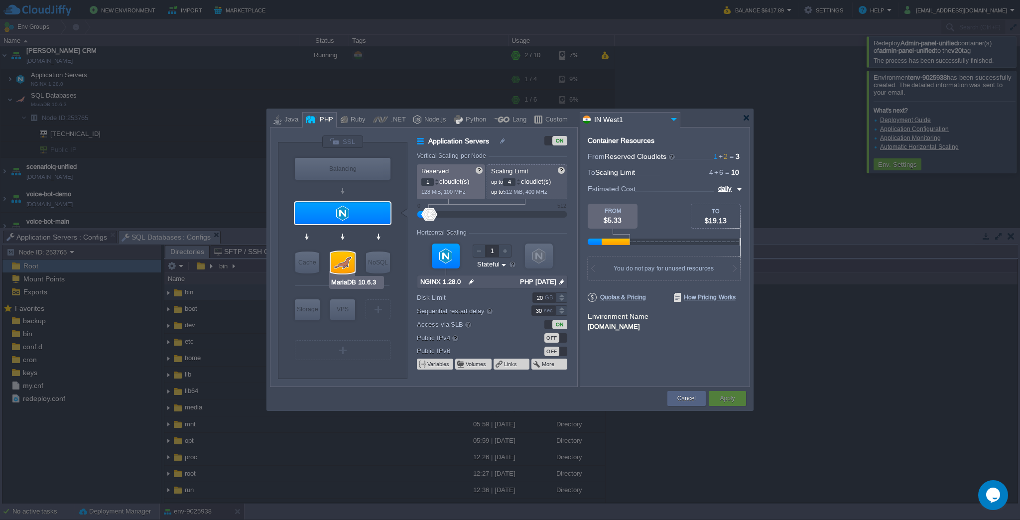
click at [346, 265] on div at bounding box center [343, 263] width 24 height 22
type input "SQL Databases"
type input "2"
type input "6"
type input "MariaDB 10.6.3"
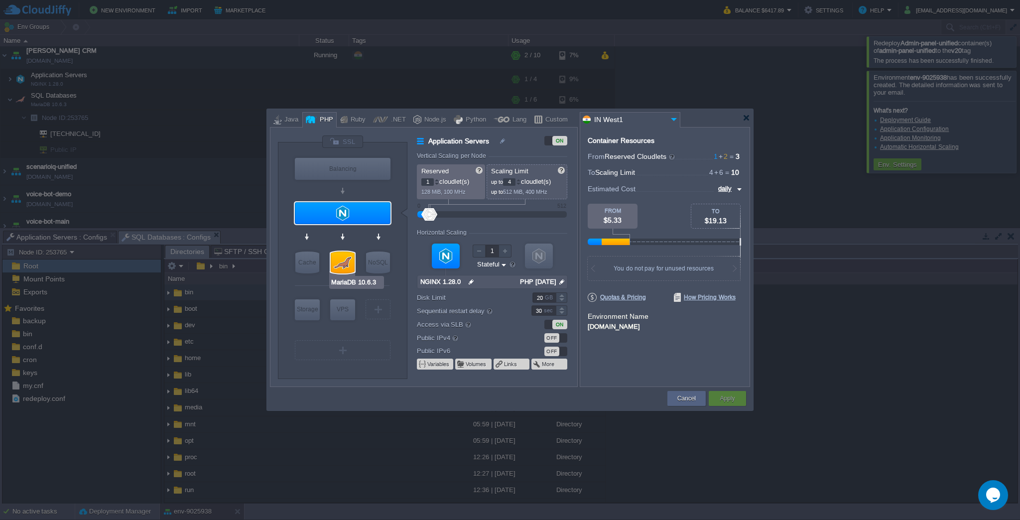
type input "null"
type input "10.6.3"
type input "Stateless"
type input "Redis 7.2.4"
click at [690, 400] on button "Cancel" at bounding box center [687, 399] width 18 height 10
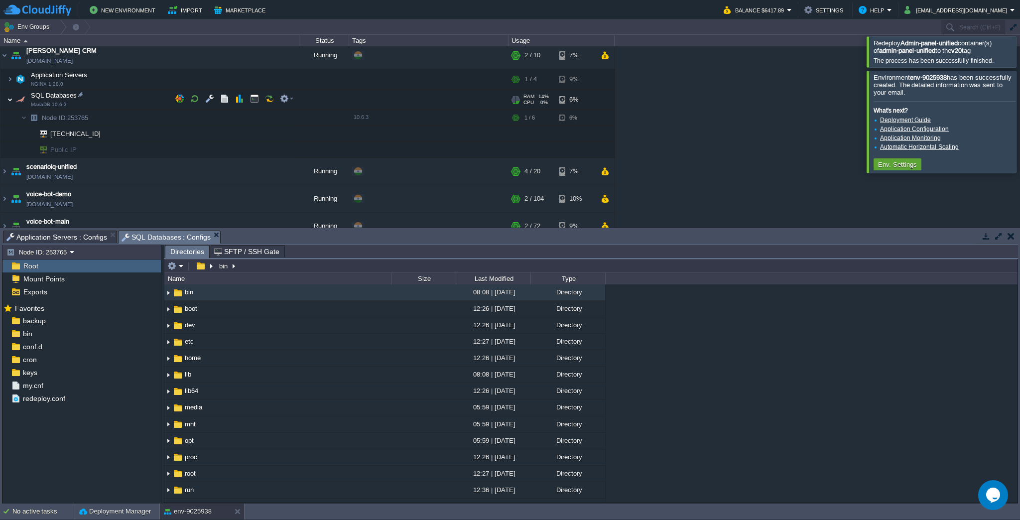
click at [10, 96] on img at bounding box center [10, 100] width 6 height 20
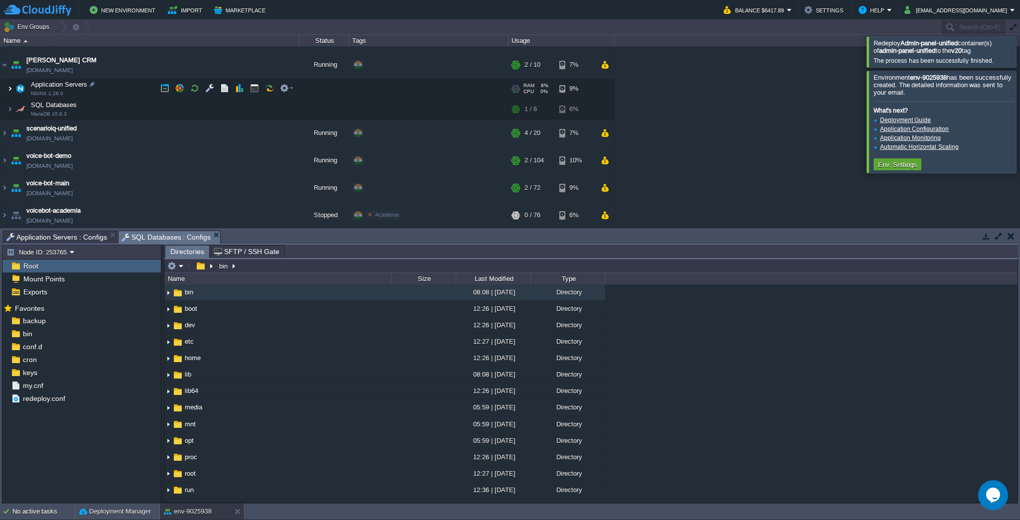
click at [10, 96] on img at bounding box center [10, 89] width 6 height 20
click at [8, 107] on img at bounding box center [10, 109] width 6 height 20
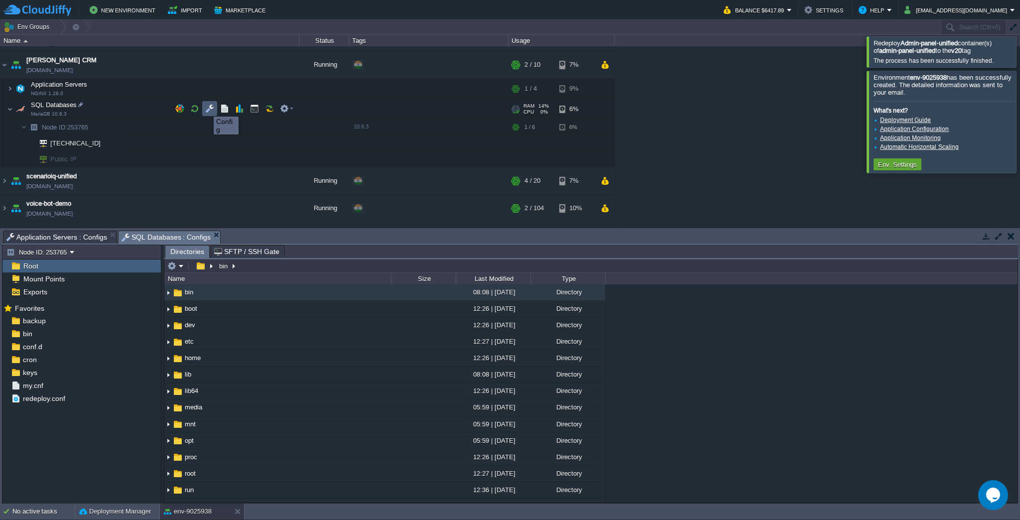
click at [206, 108] on button "button" at bounding box center [209, 108] width 9 height 9
click at [206, 110] on button "button" at bounding box center [209, 108] width 9 height 9
click at [95, 141] on div at bounding box center [98, 142] width 9 height 9
click at [287, 151] on td at bounding box center [289, 157] width 15 height 15
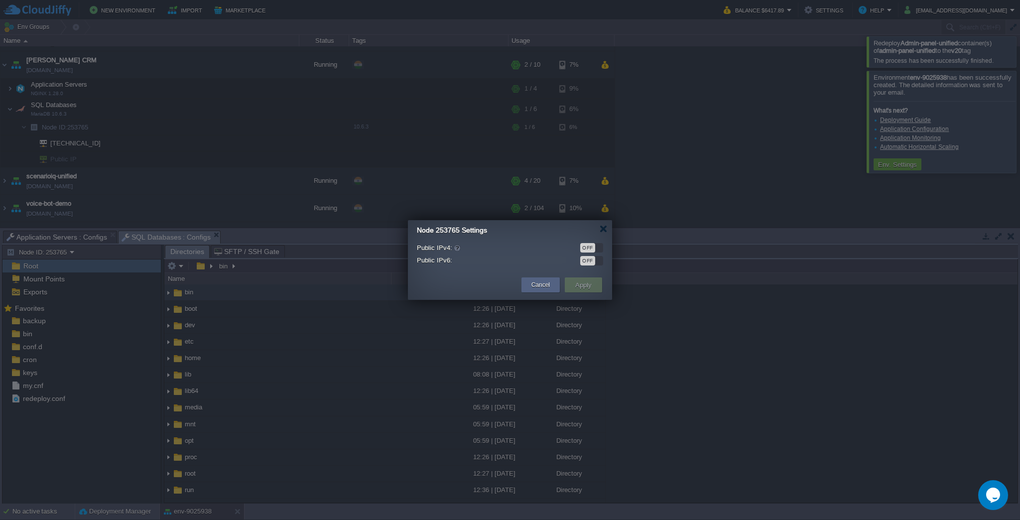
click at [594, 249] on div "OFF" at bounding box center [587, 247] width 15 height 9
click at [595, 264] on div "OFF" at bounding box center [591, 260] width 23 height 9
click at [587, 281] on button "Apply" at bounding box center [583, 285] width 22 height 12
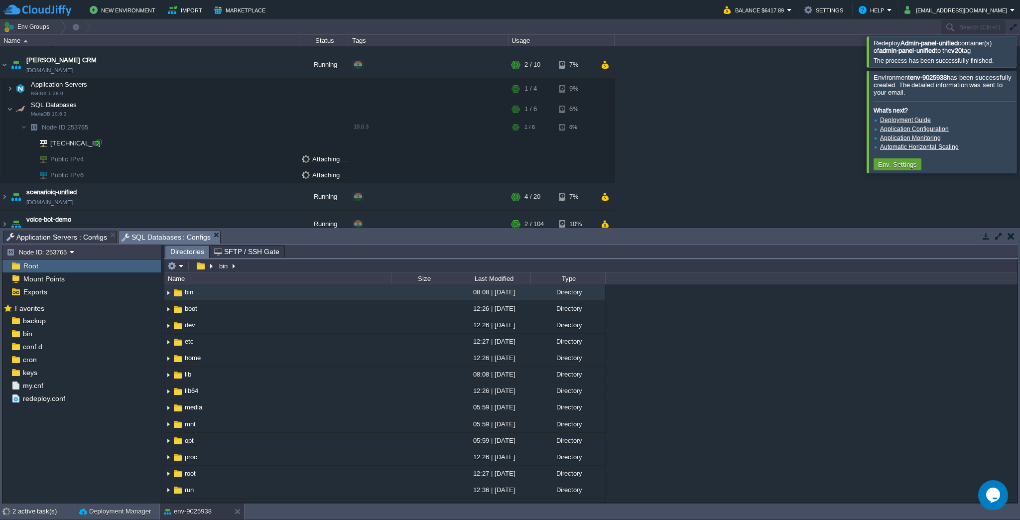
click at [98, 145] on div at bounding box center [98, 142] width 9 height 9
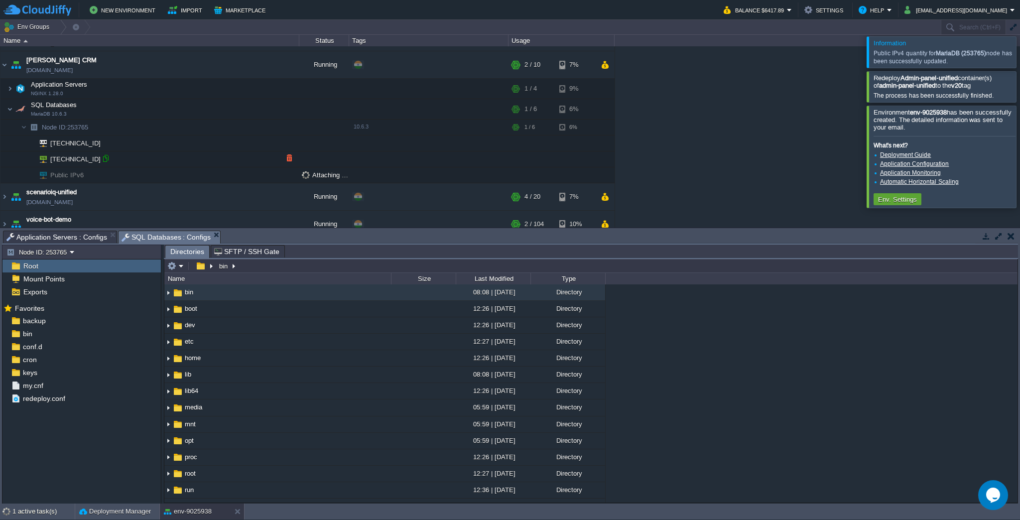
click at [104, 159] on div at bounding box center [105, 158] width 9 height 9
type input "103.205.141.196"
click at [190, 171] on td "2001:0df2:1000:3004:0000:0000:0000:7d00" at bounding box center [149, 175] width 299 height 16
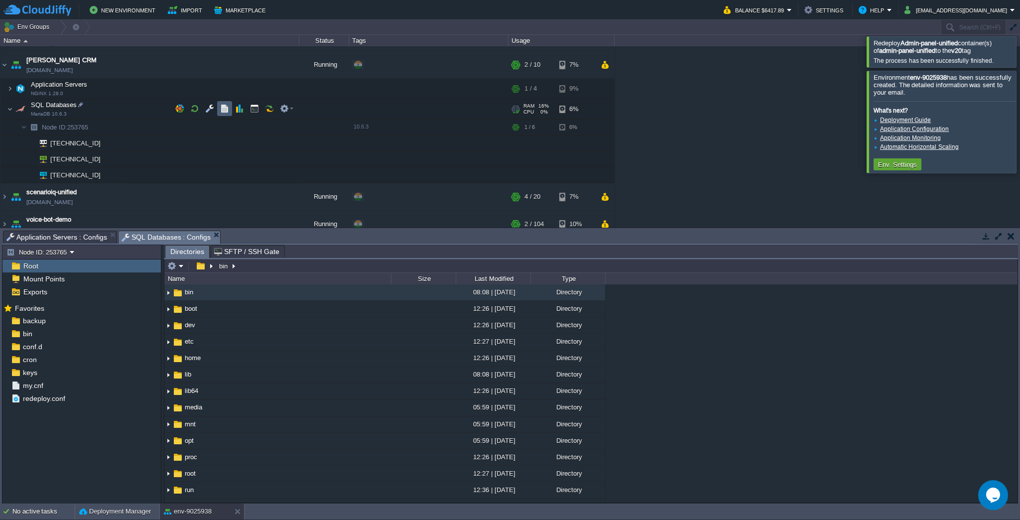
click at [219, 109] on td at bounding box center [224, 108] width 15 height 15
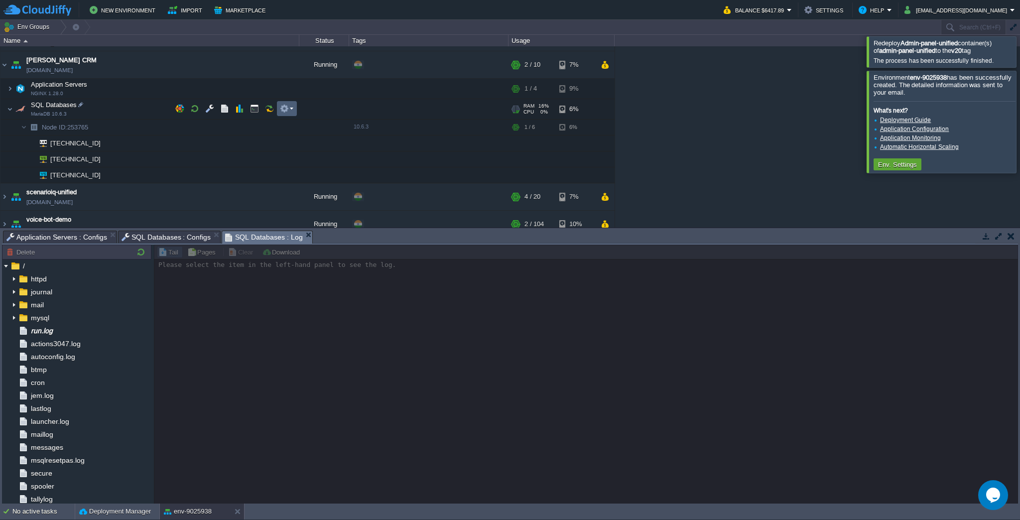
click at [277, 107] on td at bounding box center [287, 108] width 20 height 15
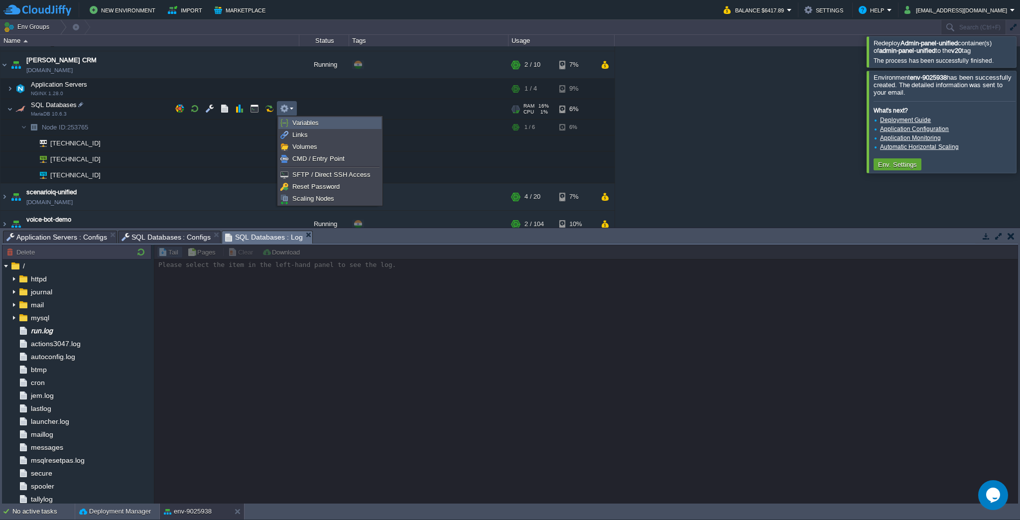
click at [331, 125] on link "Variables" at bounding box center [330, 123] width 102 height 11
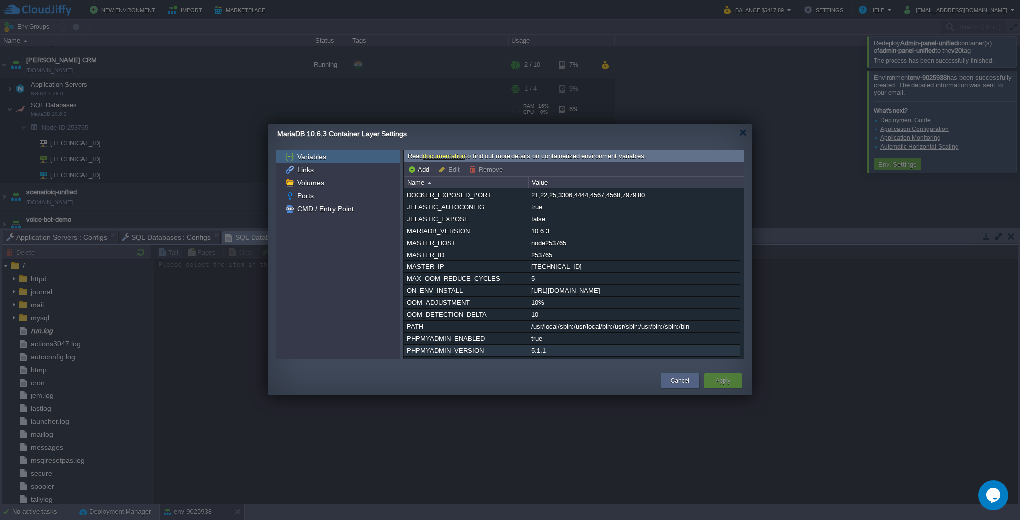
scroll to position [0, 0]
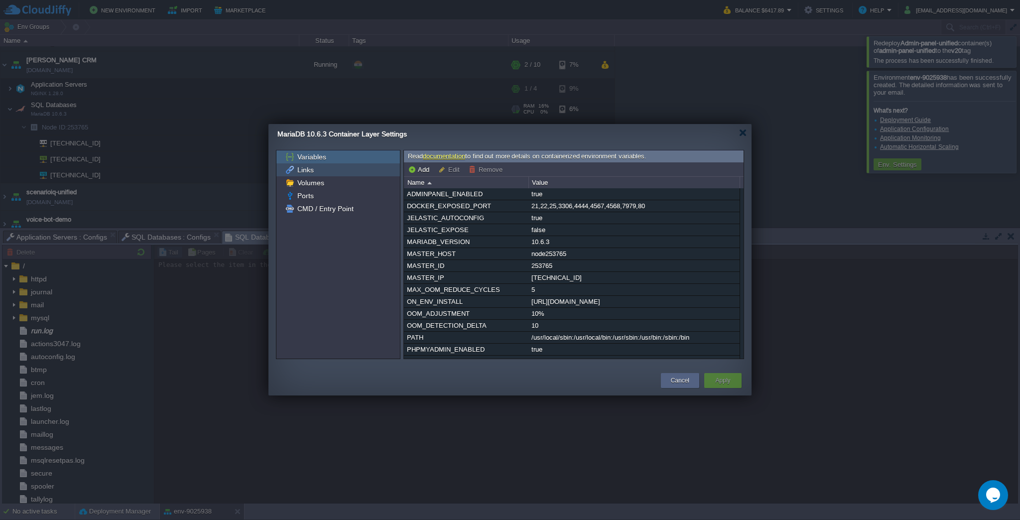
click at [332, 171] on div "Links" at bounding box center [339, 169] width 124 height 13
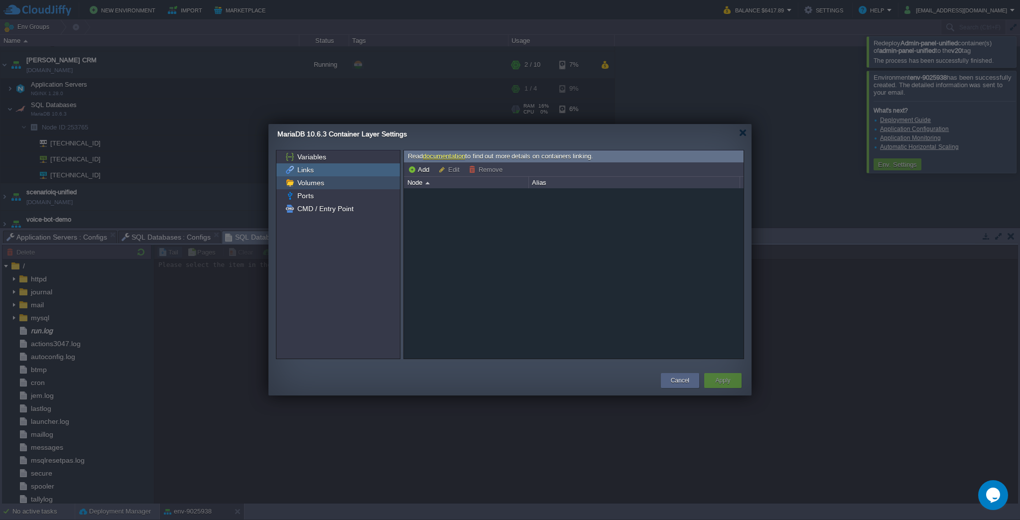
click at [329, 182] on div "Volumes" at bounding box center [339, 182] width 124 height 13
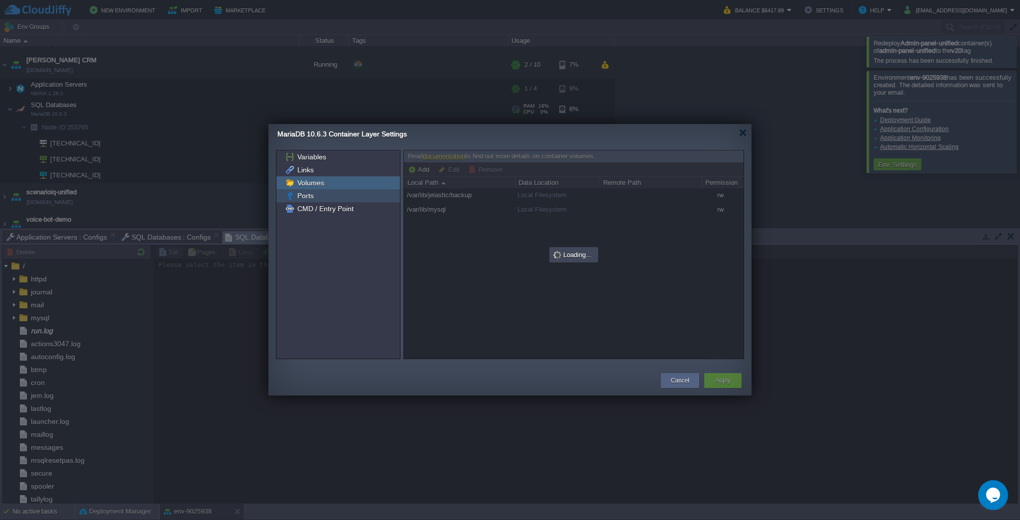
click at [329, 195] on div "Ports" at bounding box center [339, 195] width 124 height 13
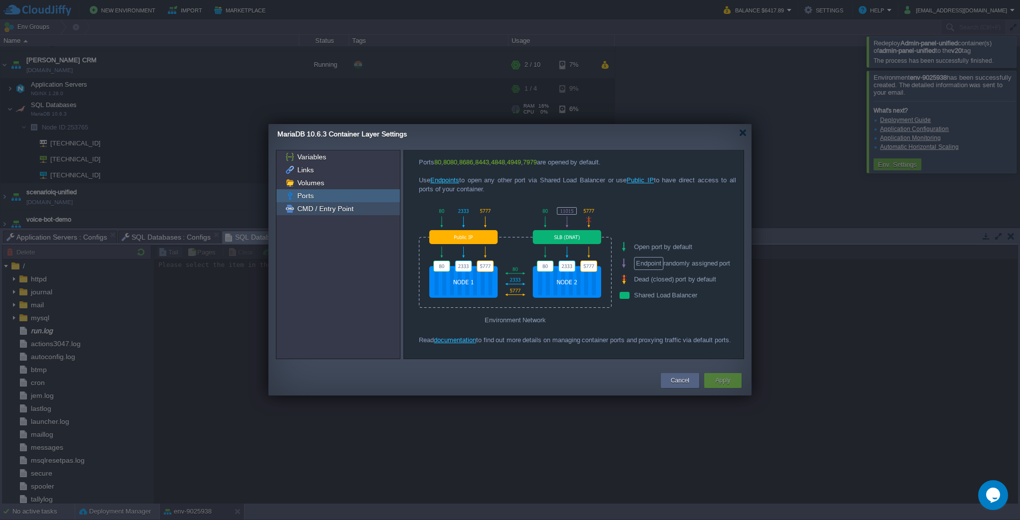
click at [335, 207] on span "CMD / Entry Point" at bounding box center [325, 208] width 60 height 9
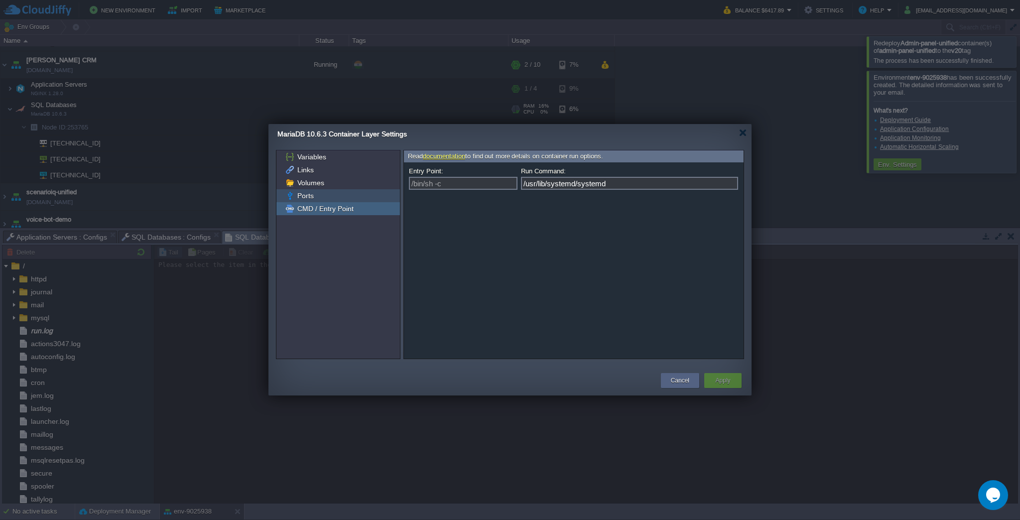
click at [337, 197] on div "Ports" at bounding box center [339, 195] width 124 height 13
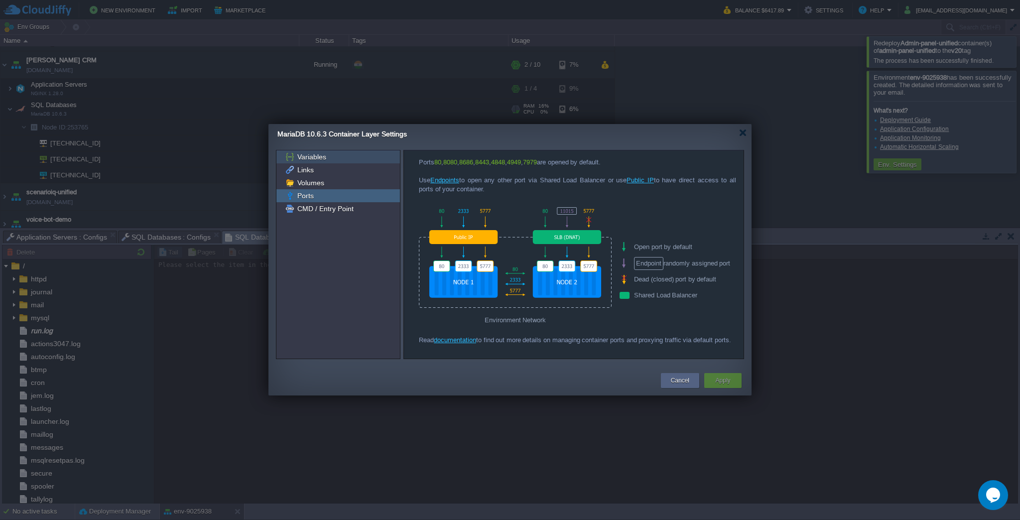
click at [340, 162] on div "Variables" at bounding box center [339, 156] width 124 height 13
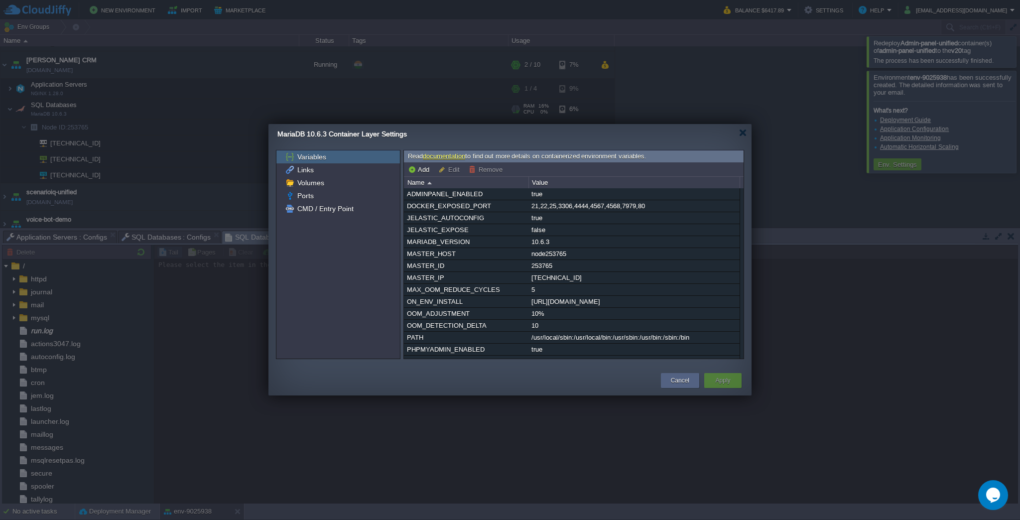
click at [363, 271] on div "Variables Links Volumes Ports CMD / Entry Point" at bounding box center [339, 254] width 124 height 208
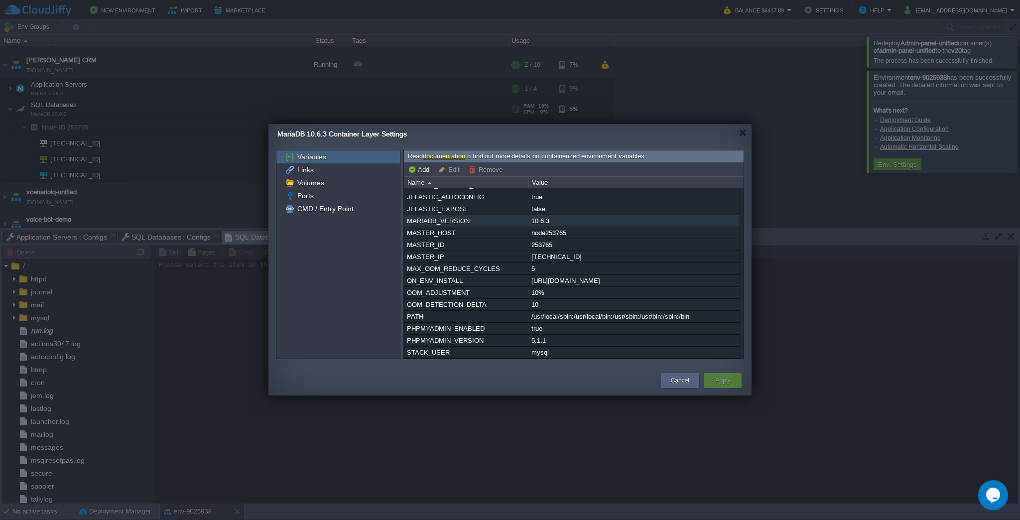
scroll to position [32, 0]
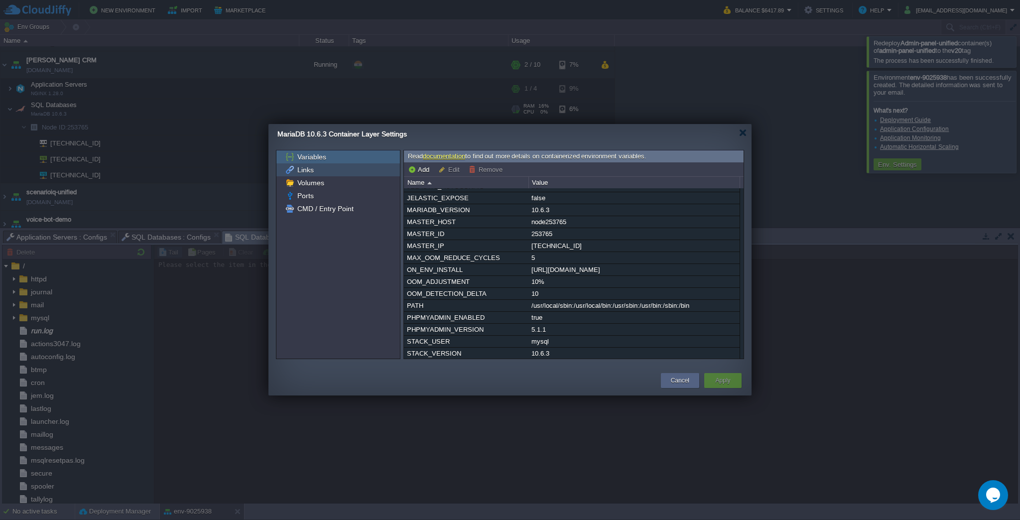
click at [309, 173] on span "Links" at bounding box center [305, 169] width 20 height 9
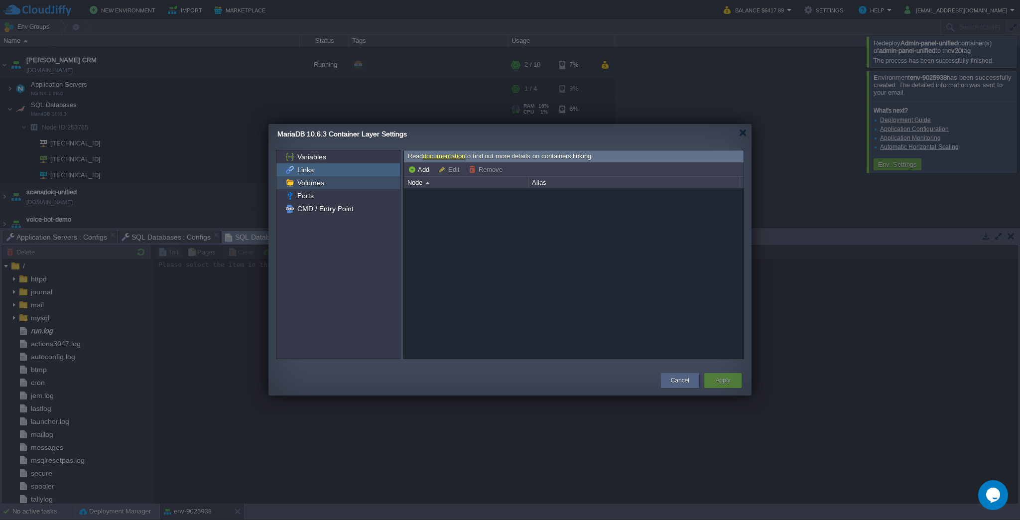
click at [309, 184] on span "Volumes" at bounding box center [310, 182] width 30 height 9
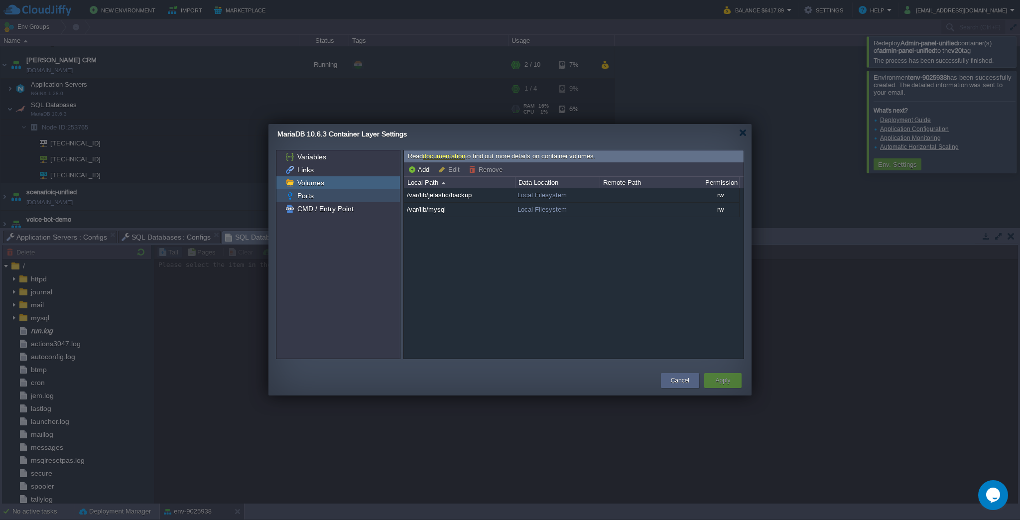
click at [308, 194] on span "Ports" at bounding box center [305, 195] width 20 height 9
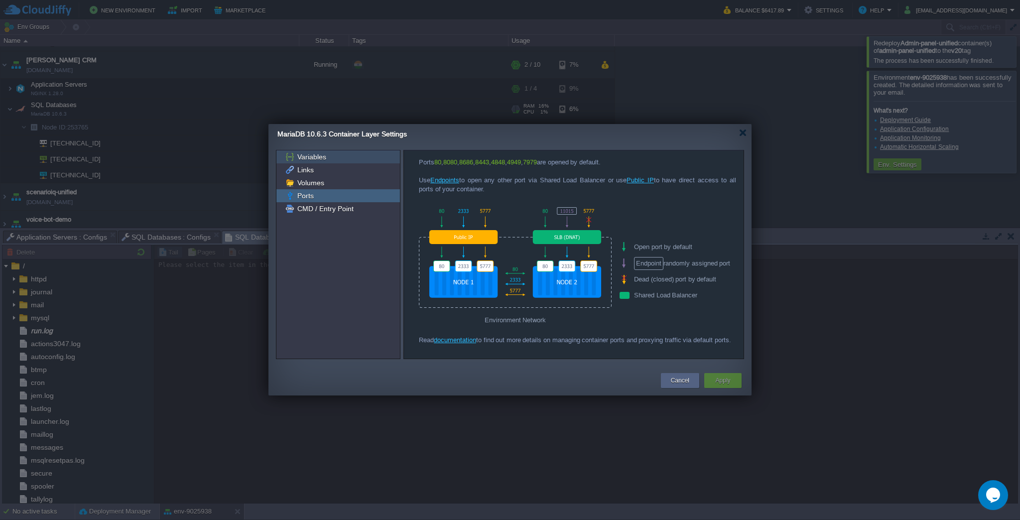
click at [331, 162] on div "Variables" at bounding box center [339, 156] width 124 height 13
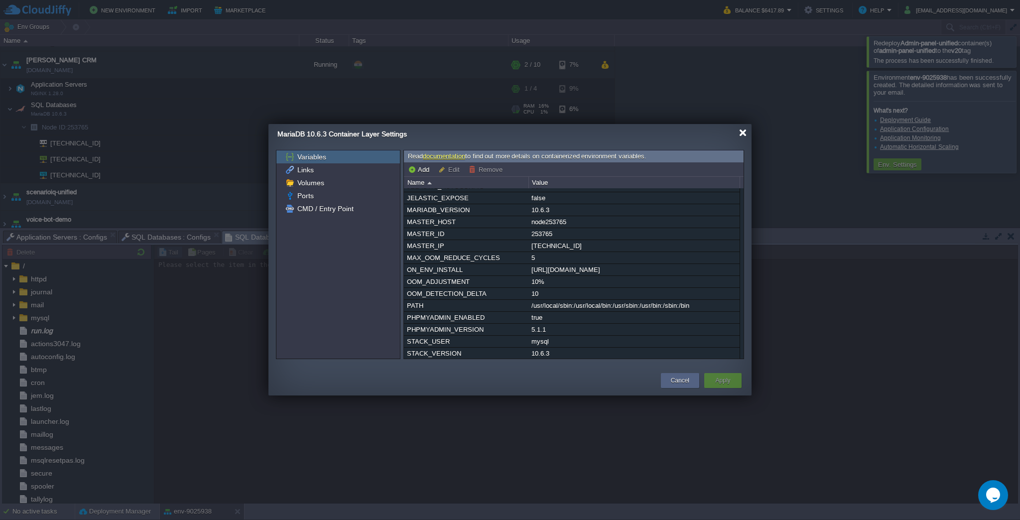
click at [743, 131] on div at bounding box center [742, 132] width 7 height 7
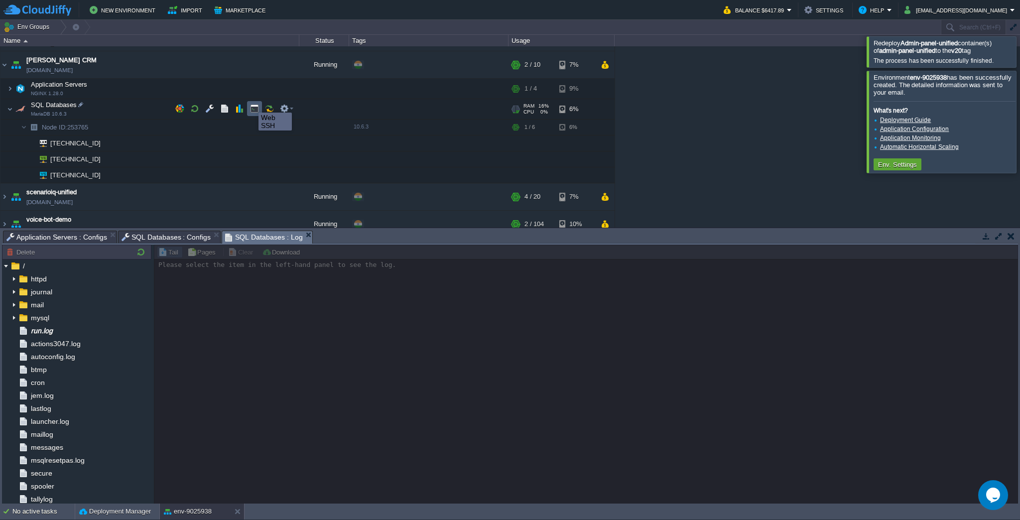
click at [251, 108] on button "button" at bounding box center [254, 108] width 9 height 9
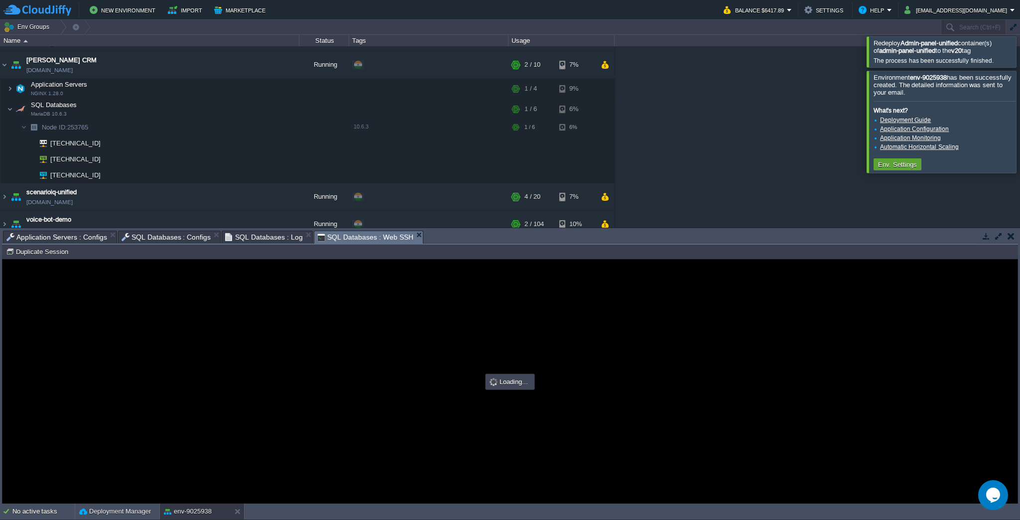
scroll to position [0, 0]
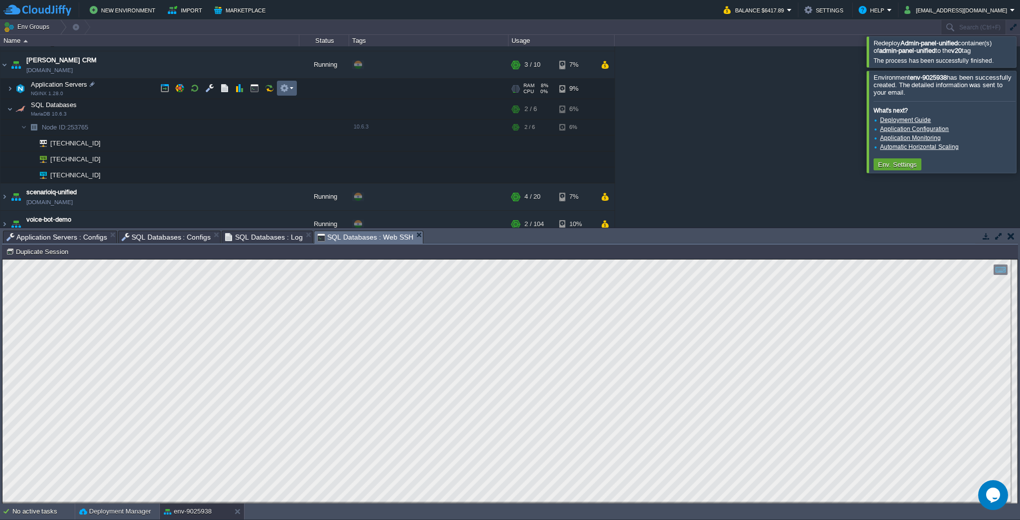
click at [289, 94] on td at bounding box center [287, 88] width 20 height 15
click at [225, 101] on div "academia-unified academia-unified.cloudjiffy.net Stopped + Add to Env Group RAM…" at bounding box center [510, 136] width 1020 height 181
click at [289, 106] on em at bounding box center [286, 108] width 13 height 9
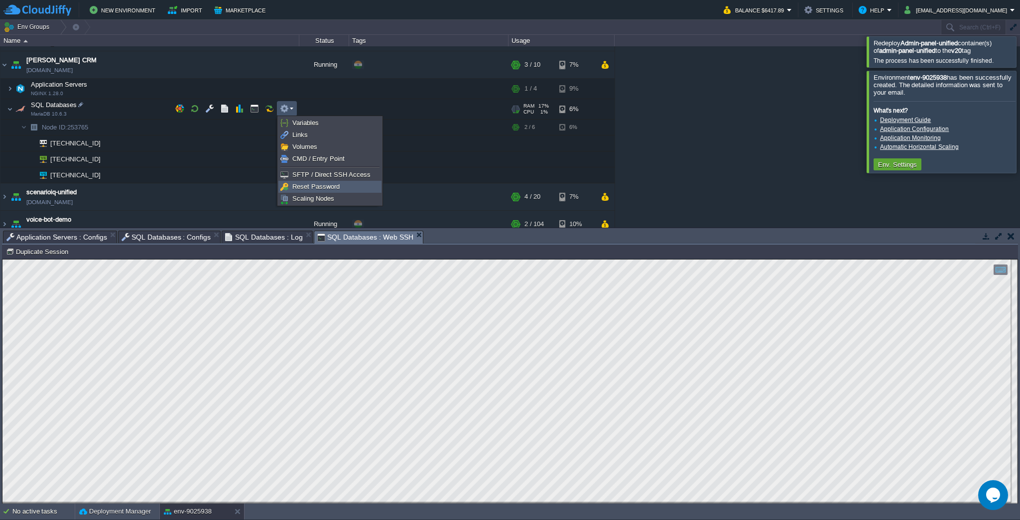
click at [345, 188] on link "Reset Password" at bounding box center [330, 186] width 102 height 11
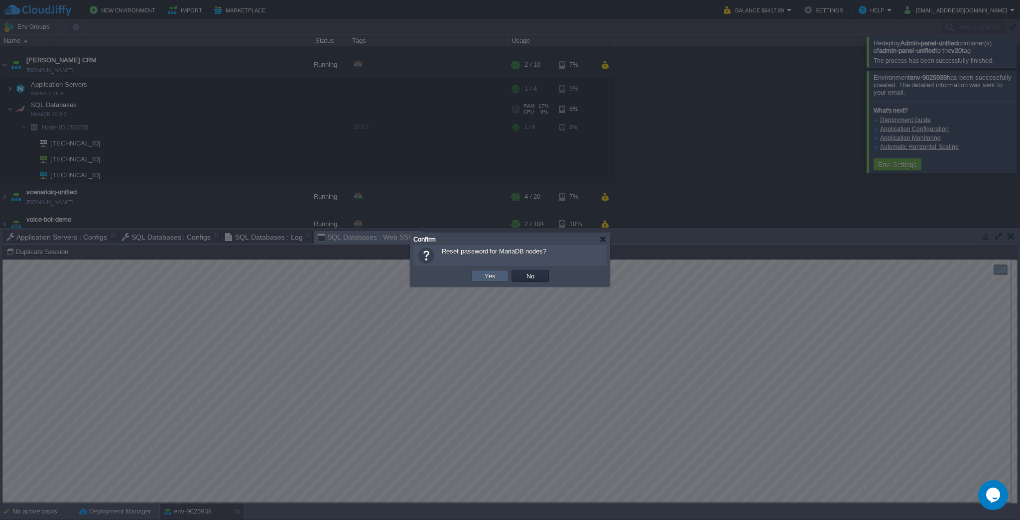
click at [503, 281] on td "Yes" at bounding box center [489, 276] width 37 height 12
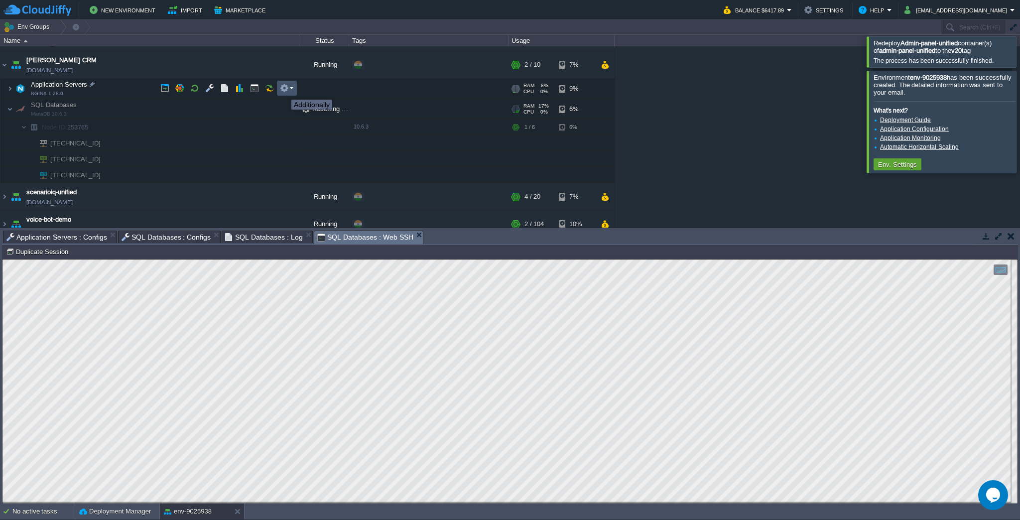
click at [284, 91] on button "button" at bounding box center [284, 88] width 9 height 9
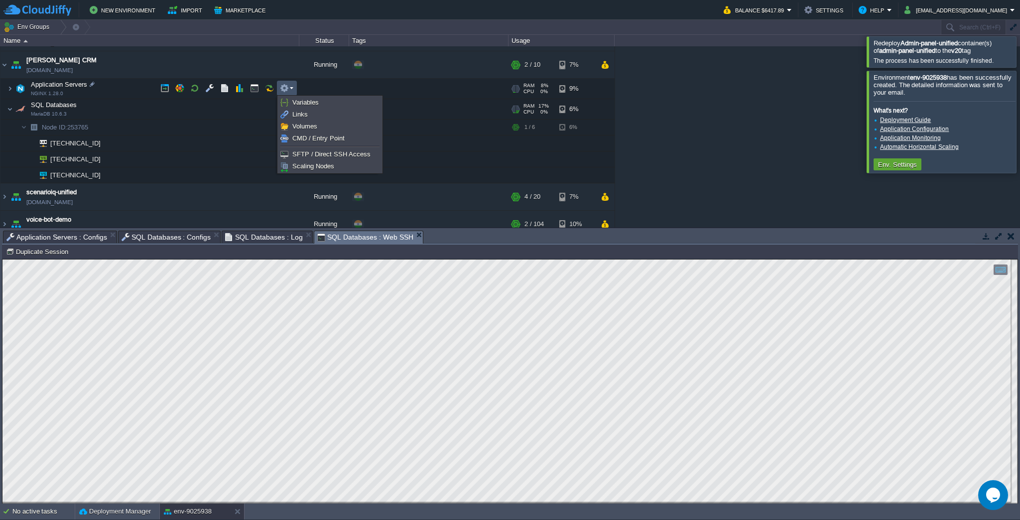
click at [1020, 54] on div at bounding box center [1032, 51] width 0 height 30
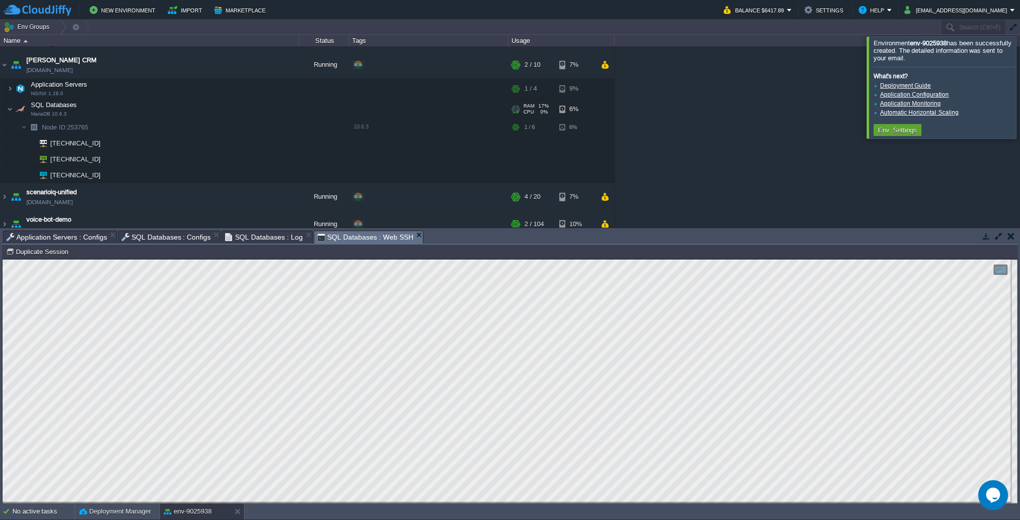
click at [1020, 76] on div at bounding box center [1032, 87] width 0 height 102
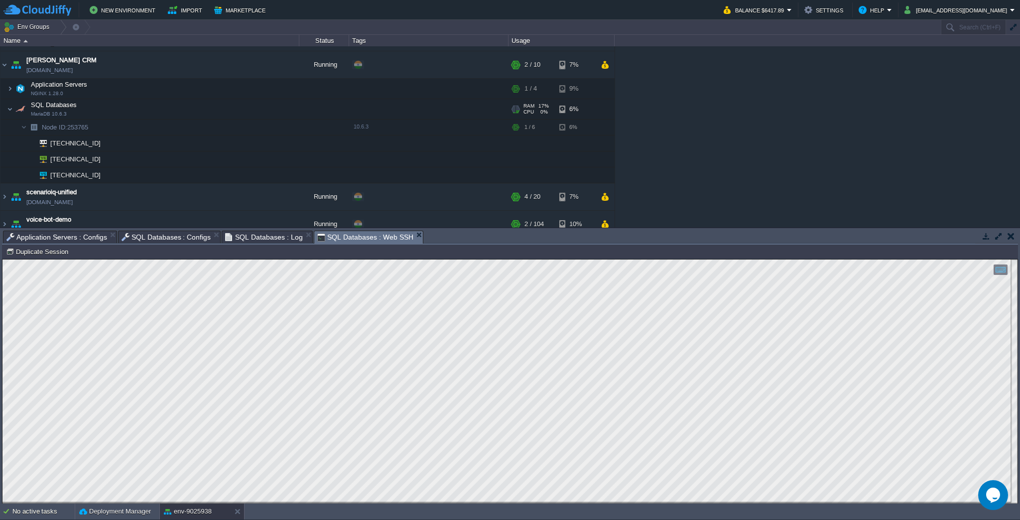
click at [671, 124] on div "academia-unified academia-unified.cloudjiffy.net Stopped + Add to Env Group RAM…" at bounding box center [510, 136] width 1020 height 181
click at [12, 86] on img at bounding box center [10, 89] width 6 height 20
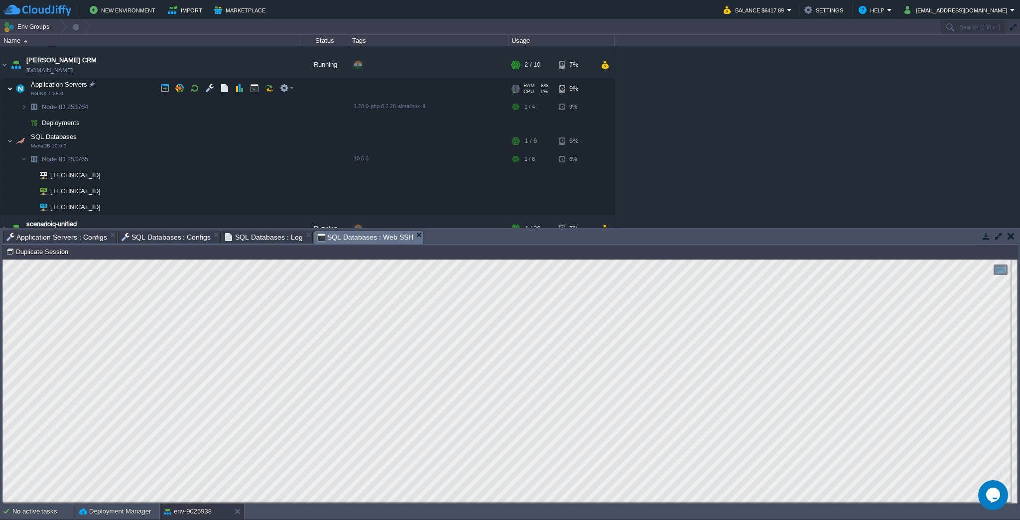
click at [12, 86] on img at bounding box center [10, 89] width 6 height 20
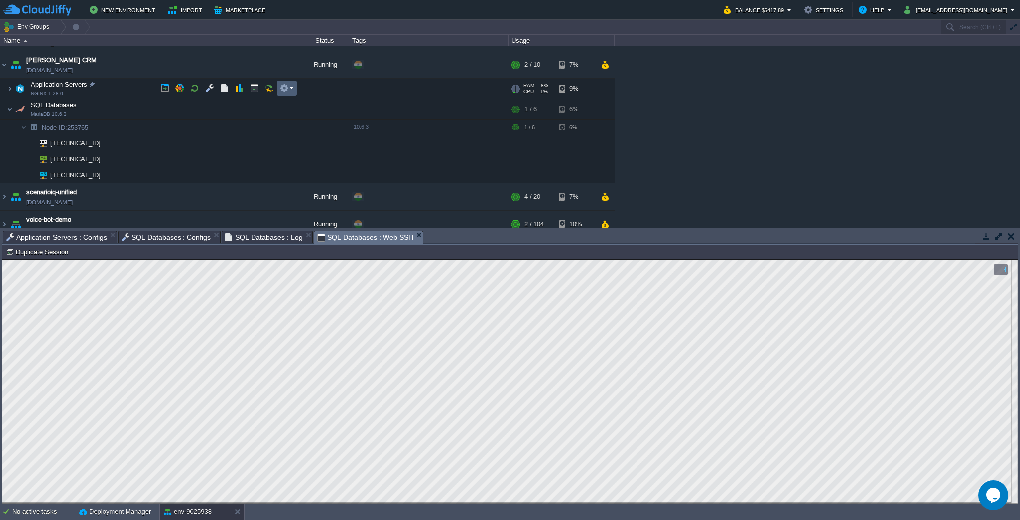
click at [287, 86] on button "button" at bounding box center [284, 88] width 9 height 9
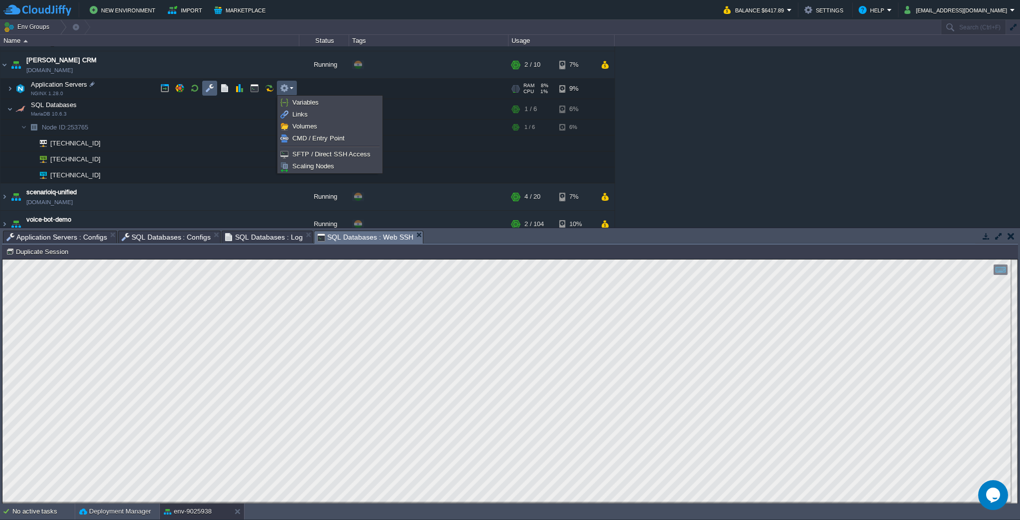
click at [216, 89] on td at bounding box center [209, 88] width 15 height 15
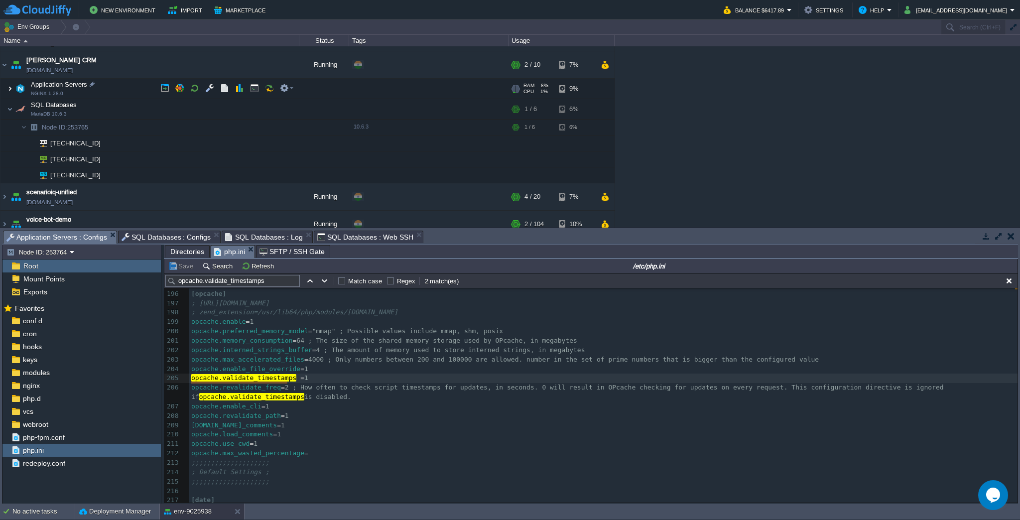
click at [11, 87] on img at bounding box center [10, 89] width 6 height 20
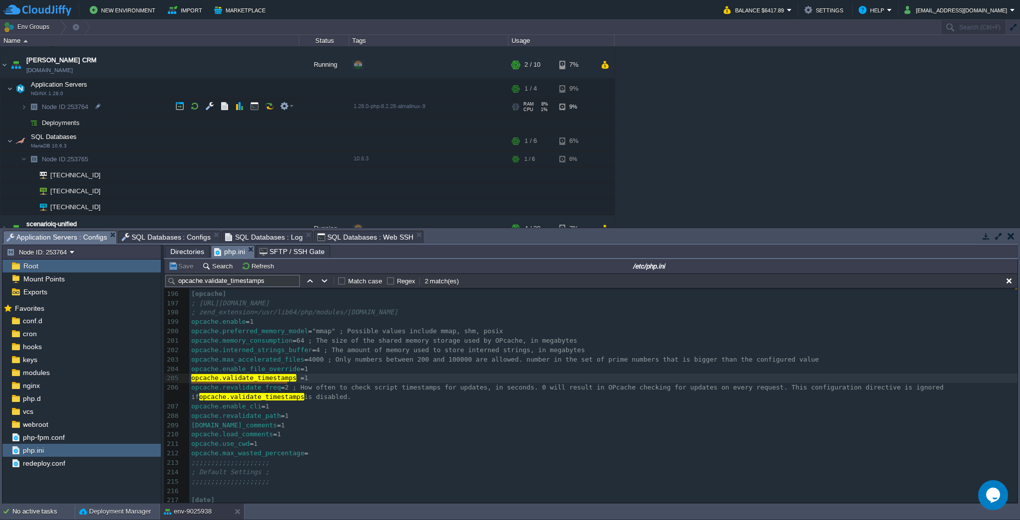
click at [20, 107] on span at bounding box center [10, 106] width 20 height 7
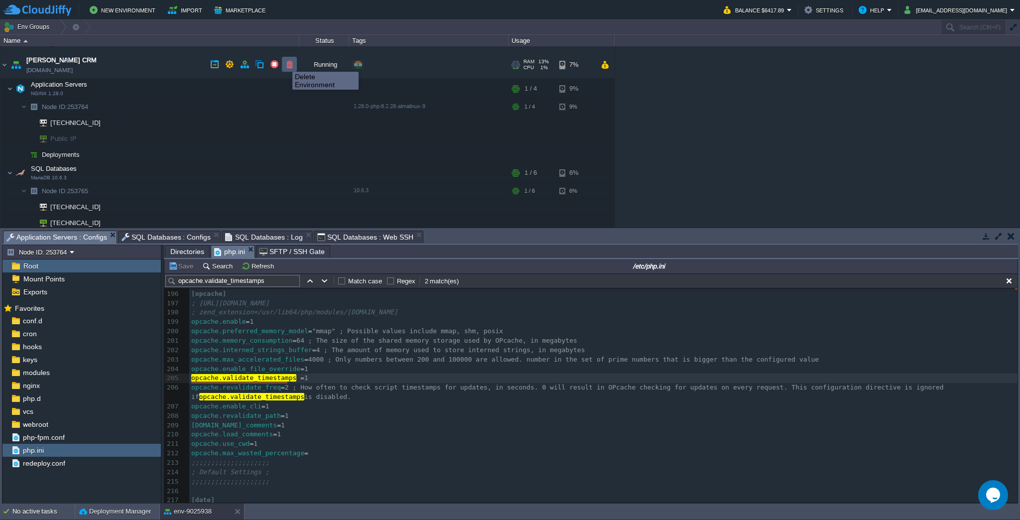
click at [285, 63] on button "button" at bounding box center [289, 64] width 9 height 9
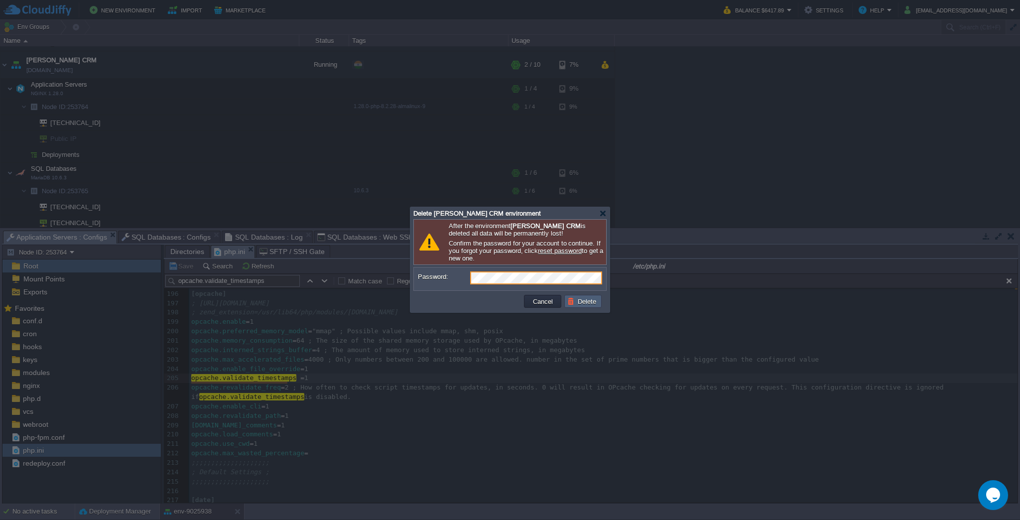
click at [579, 299] on button "Delete" at bounding box center [583, 301] width 32 height 9
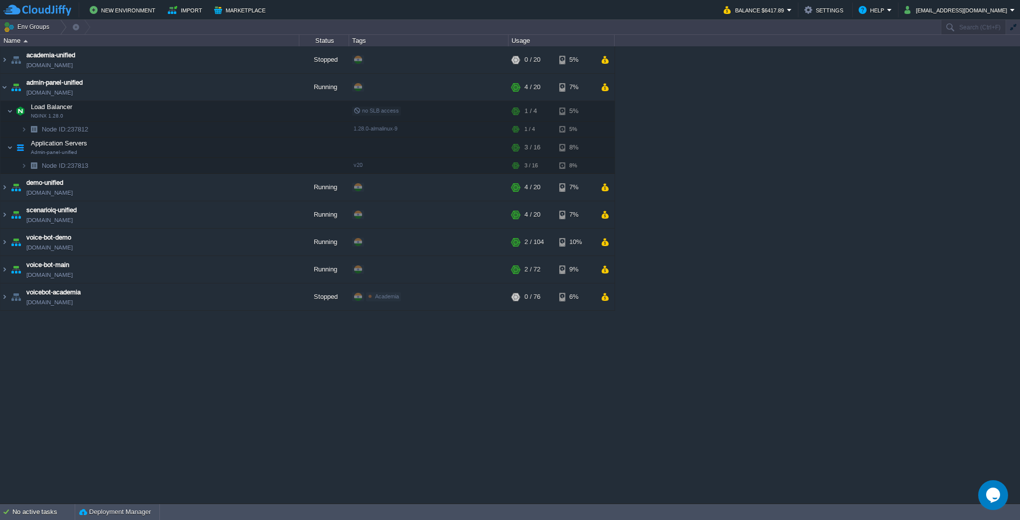
click at [905, 187] on div "academia-unified academia-unified.cloudjiffy.net Stopped + Add to Env Group RAM…" at bounding box center [510, 274] width 1020 height 457
click at [8, 84] on img at bounding box center [4, 87] width 8 height 27
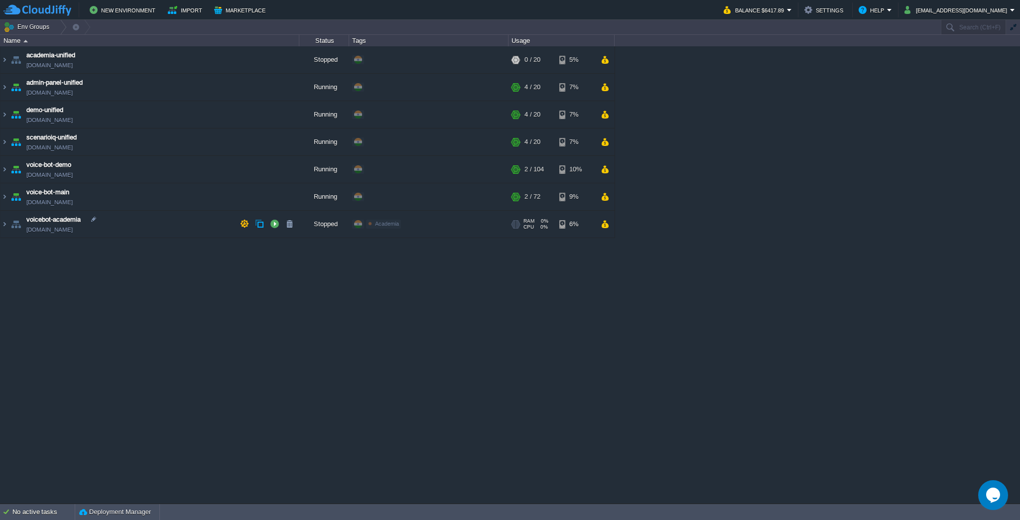
click at [534, 354] on div "academia-unified academia-unified.cloudjiffy.net Stopped + Add to Env Group RAM…" at bounding box center [510, 274] width 1020 height 457
